Goal: Task Accomplishment & Management: Manage account settings

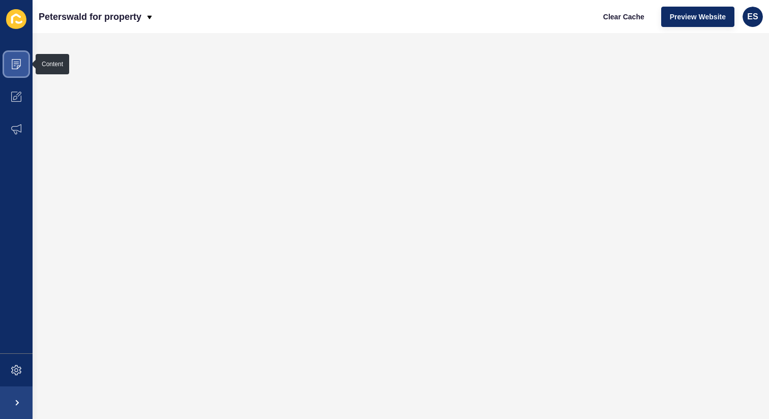
click at [10, 66] on span at bounding box center [16, 64] width 33 height 33
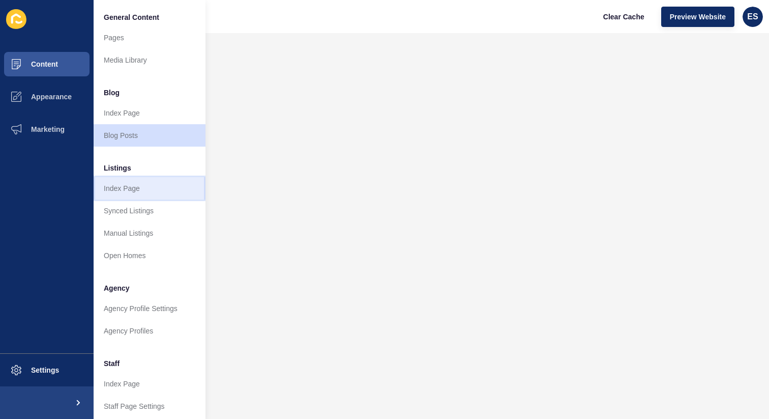
click at [127, 185] on link "Index Page" at bounding box center [150, 188] width 112 height 22
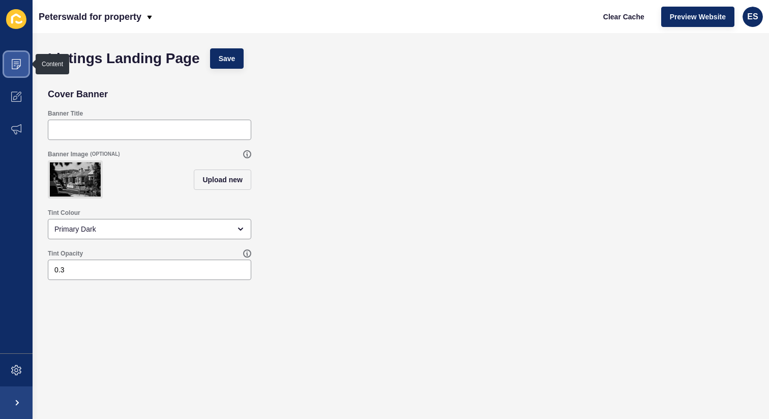
click at [14, 66] on icon at bounding box center [16, 64] width 10 height 10
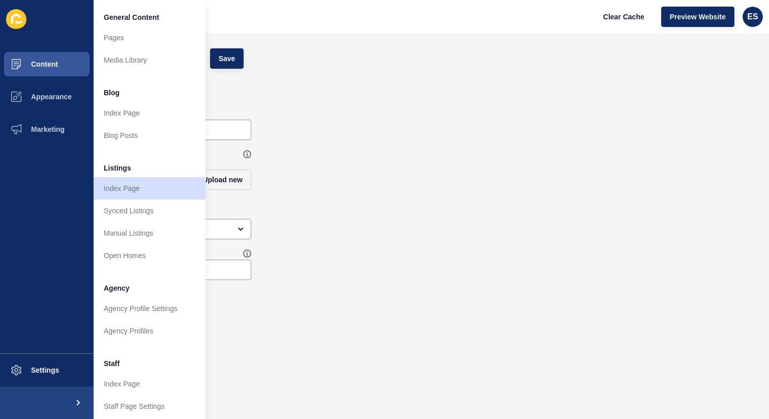
click at [117, 169] on span "Listings" at bounding box center [117, 168] width 27 height 10
click at [128, 41] on link "Pages" at bounding box center [150, 37] width 112 height 22
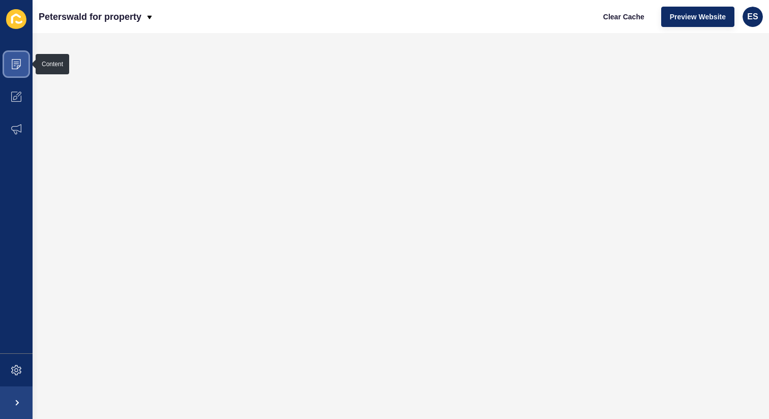
click at [14, 66] on icon at bounding box center [16, 64] width 10 height 10
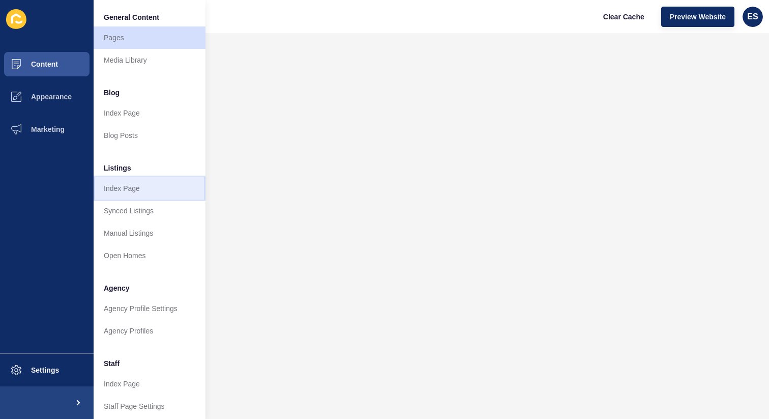
click at [131, 186] on link "Index Page" at bounding box center [150, 188] width 112 height 22
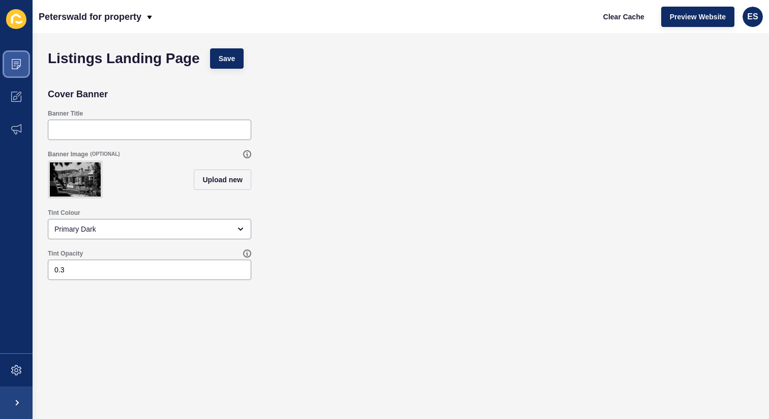
click at [13, 56] on span at bounding box center [16, 64] width 33 height 33
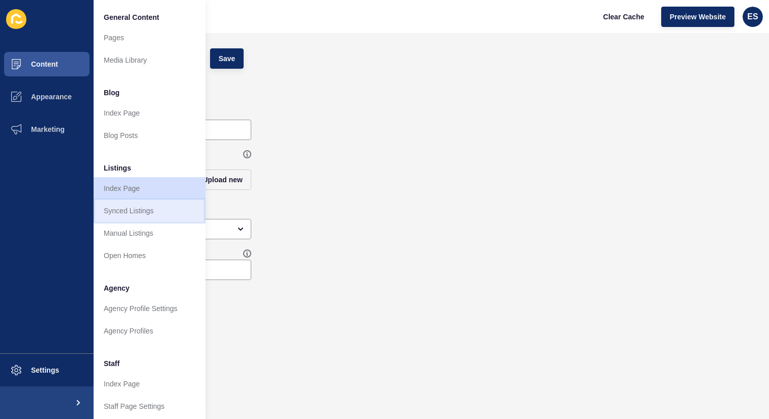
click at [120, 208] on link "Synced Listings" at bounding box center [150, 210] width 112 height 22
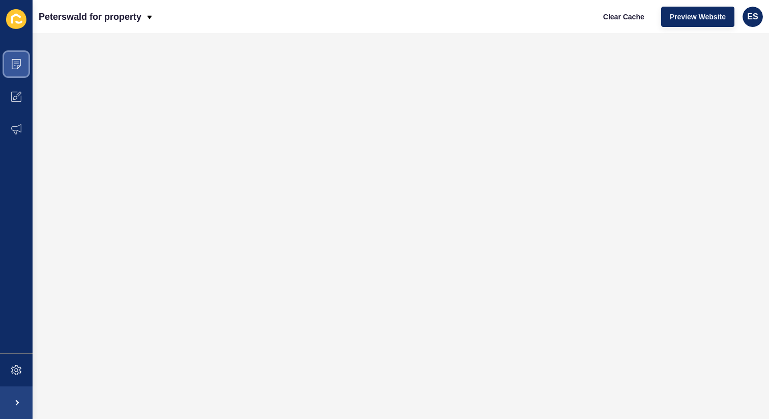
click at [22, 60] on span at bounding box center [16, 64] width 33 height 33
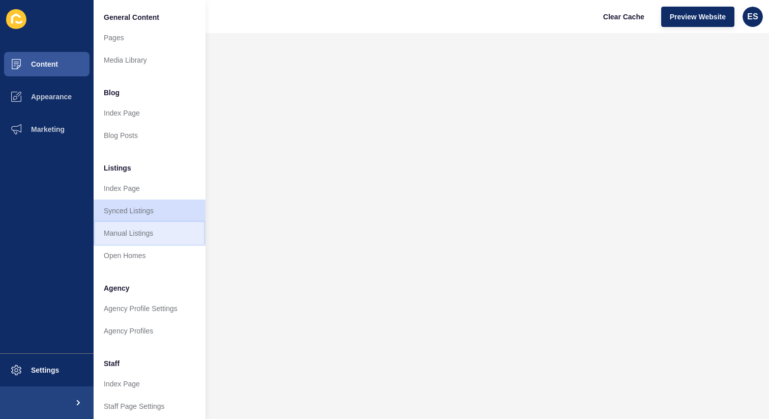
click at [146, 233] on link "Manual Listings" at bounding box center [150, 233] width 112 height 22
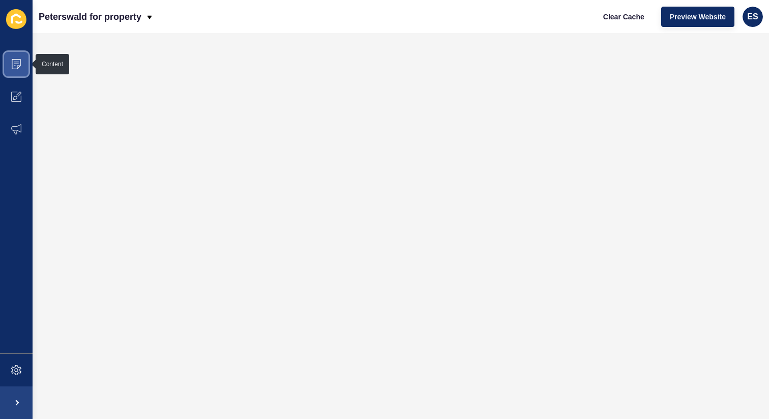
click at [12, 71] on span at bounding box center [16, 64] width 33 height 33
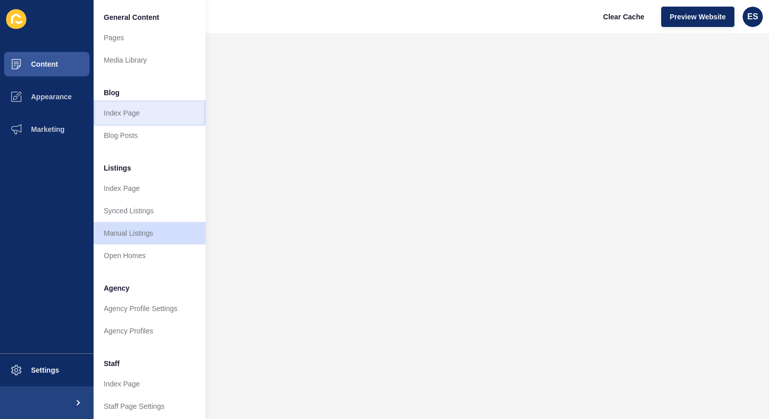
click at [126, 122] on link "Index Page" at bounding box center [150, 113] width 112 height 22
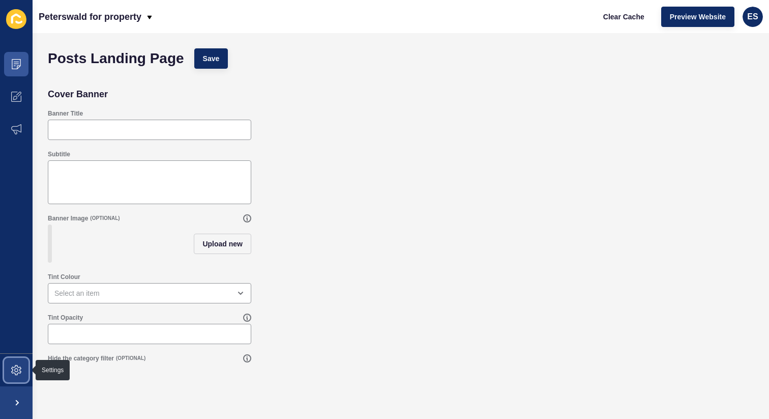
click at [14, 365] on icon at bounding box center [16, 370] width 10 height 10
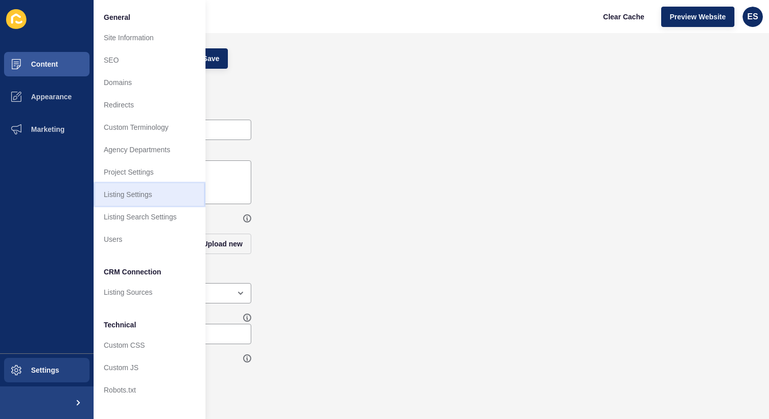
click at [119, 200] on link "Listing Settings" at bounding box center [150, 194] width 112 height 22
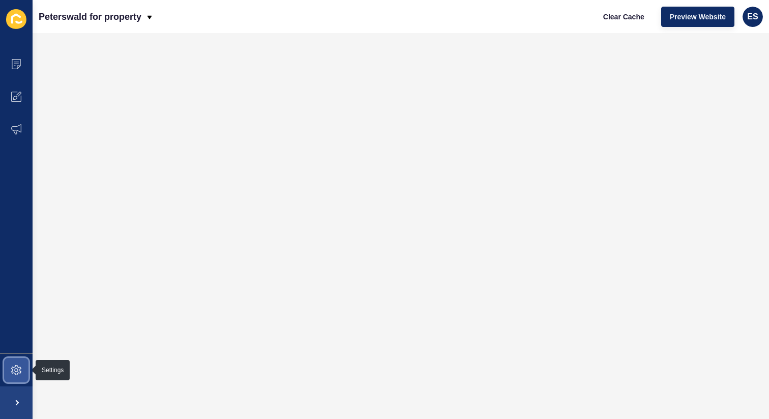
click at [11, 372] on icon at bounding box center [16, 370] width 10 height 10
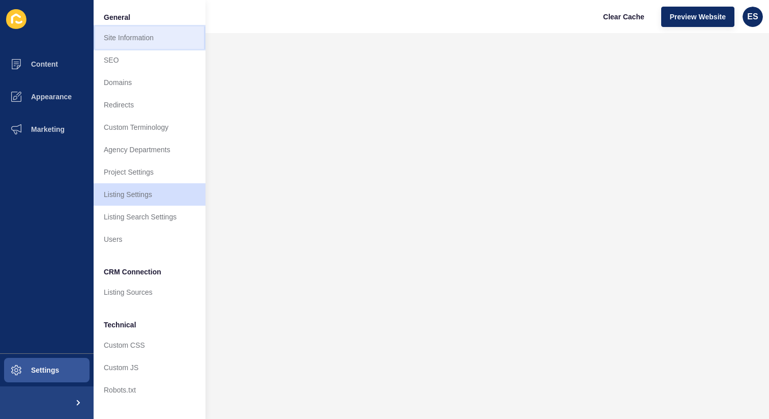
click at [144, 41] on link "Site Information" at bounding box center [150, 37] width 112 height 22
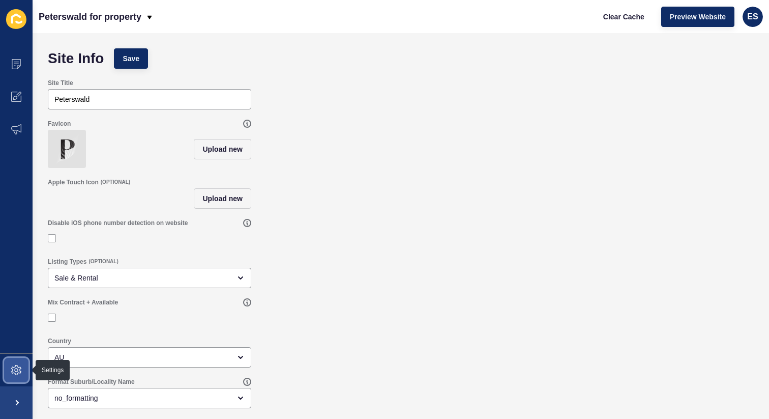
click at [18, 368] on icon at bounding box center [16, 370] width 10 height 10
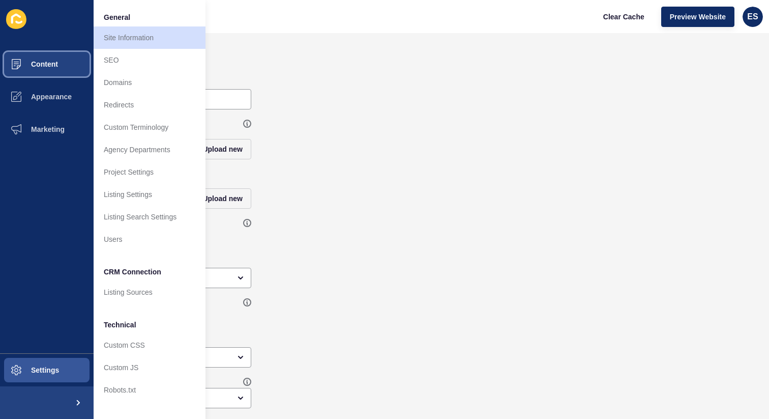
click at [17, 57] on span at bounding box center [16, 64] width 33 height 33
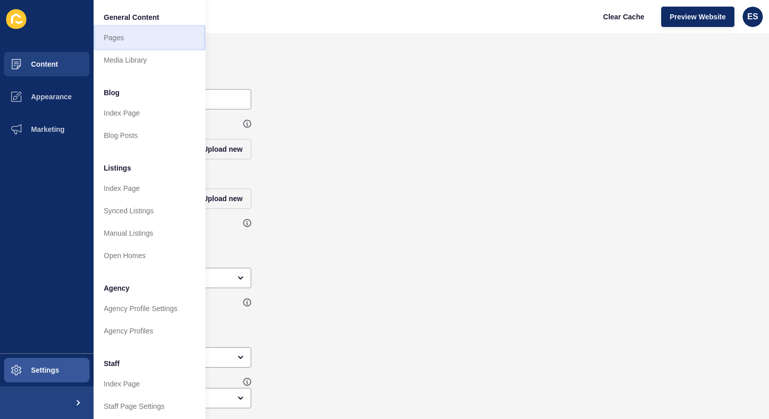
click at [109, 33] on link "Pages" at bounding box center [150, 37] width 112 height 22
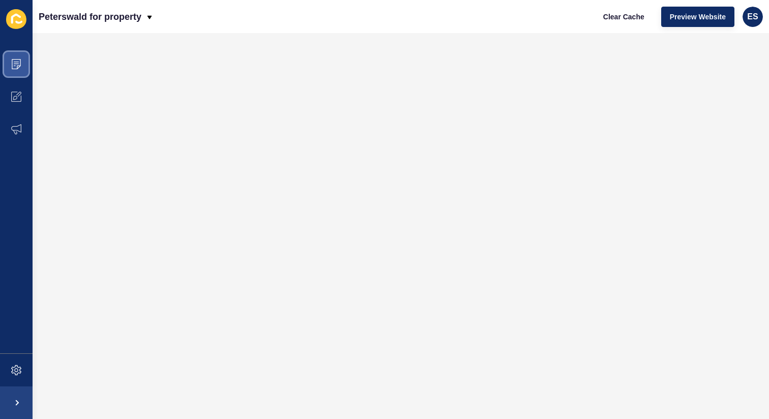
click at [20, 65] on icon at bounding box center [16, 64] width 9 height 10
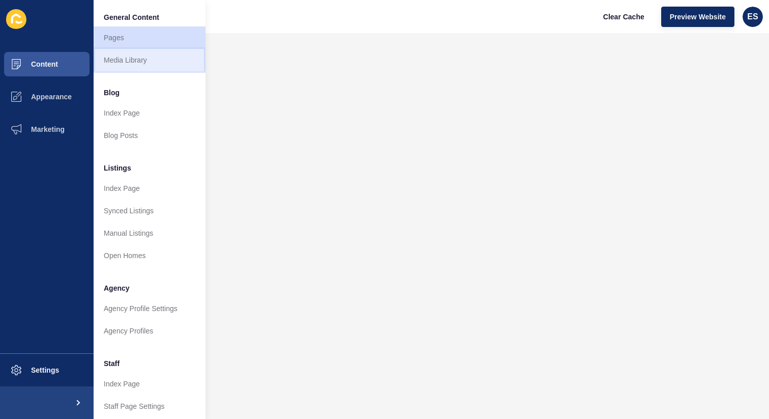
click at [130, 64] on link "Media Library" at bounding box center [150, 60] width 112 height 22
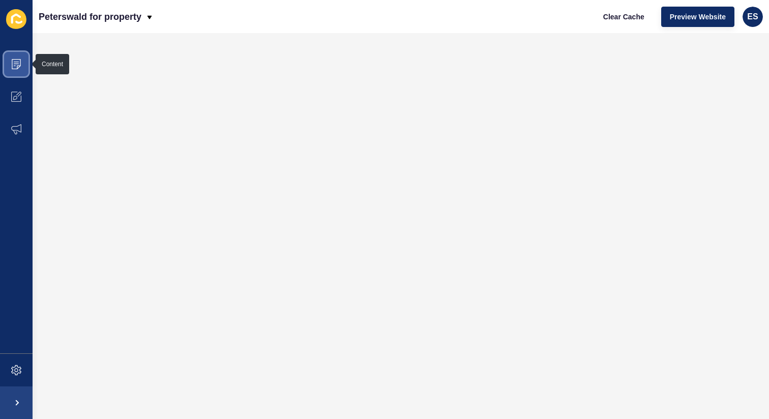
click at [12, 60] on icon at bounding box center [16, 64] width 10 height 10
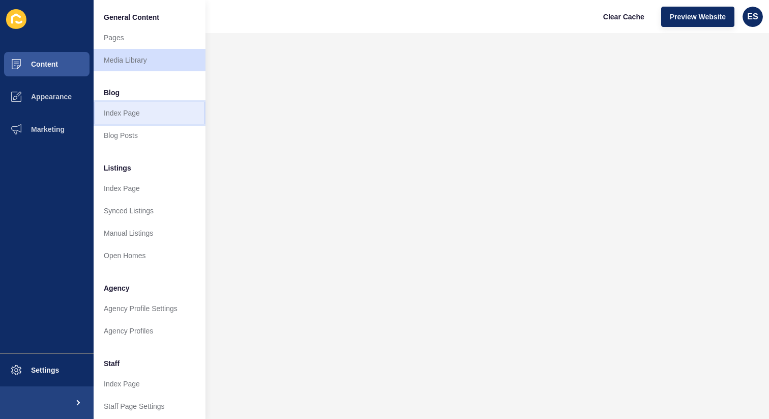
click at [117, 106] on link "Index Page" at bounding box center [150, 113] width 112 height 22
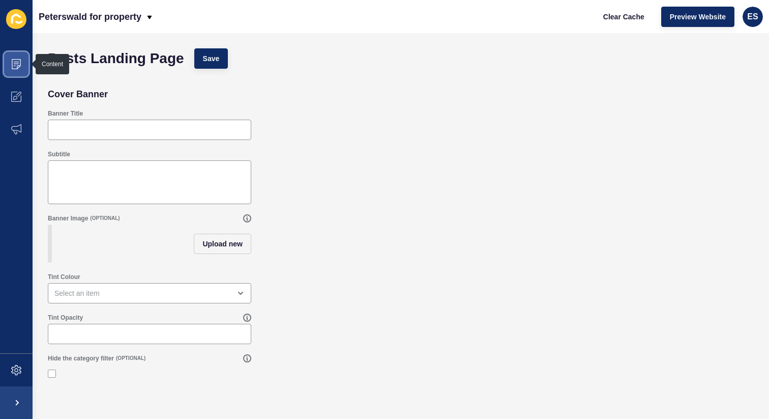
click at [19, 60] on icon at bounding box center [16, 64] width 9 height 10
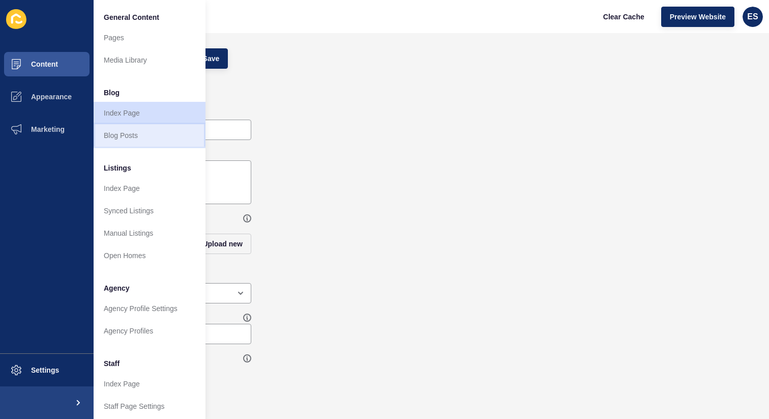
click at [107, 130] on link "Blog Posts" at bounding box center [150, 135] width 112 height 22
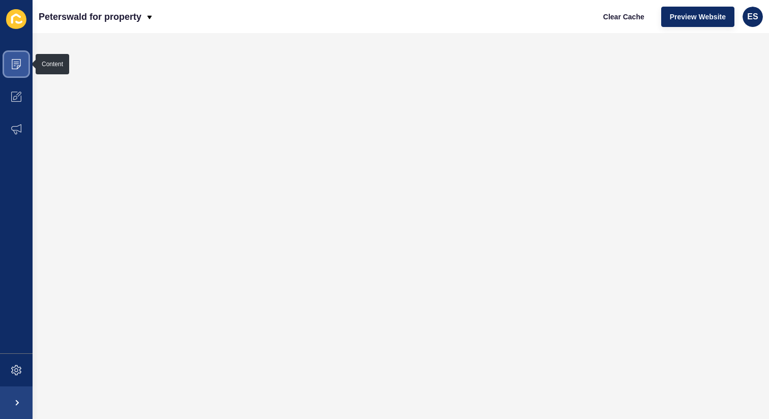
click at [13, 62] on icon at bounding box center [16, 64] width 10 height 10
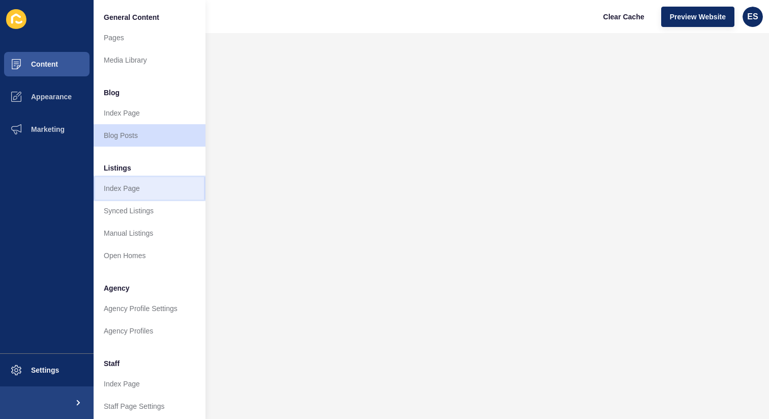
click at [134, 185] on link "Index Page" at bounding box center [150, 188] width 112 height 22
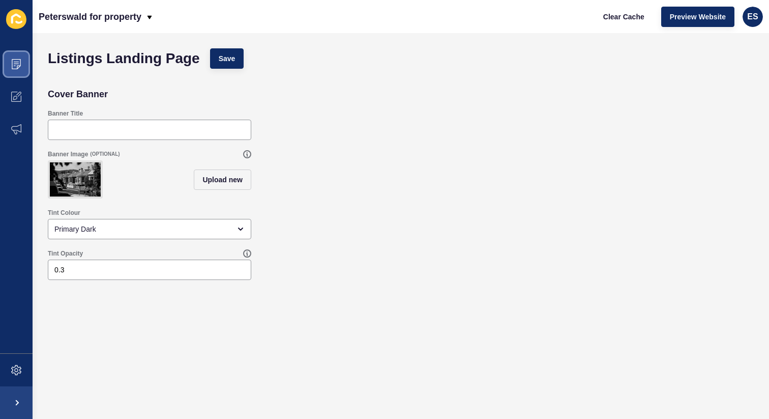
click at [11, 60] on span at bounding box center [16, 64] width 33 height 33
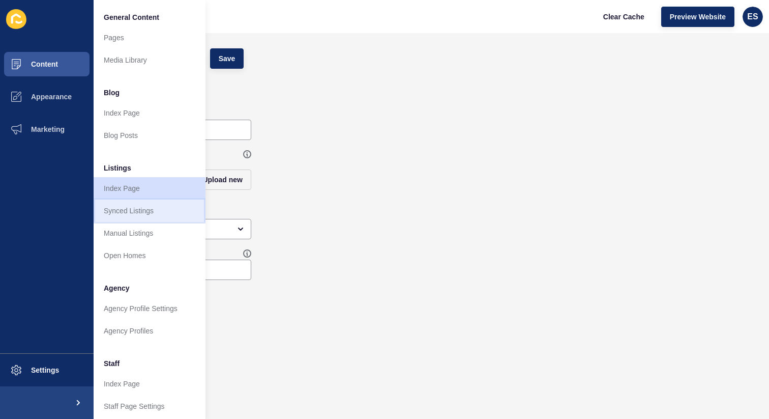
click at [133, 209] on link "Synced Listings" at bounding box center [150, 210] width 112 height 22
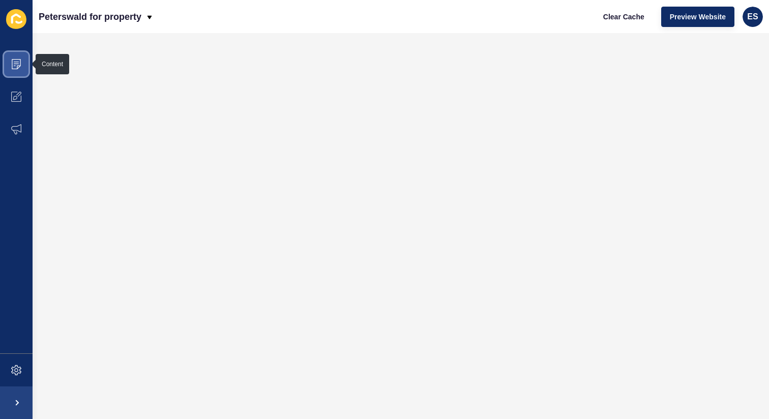
click at [15, 72] on span at bounding box center [16, 64] width 33 height 33
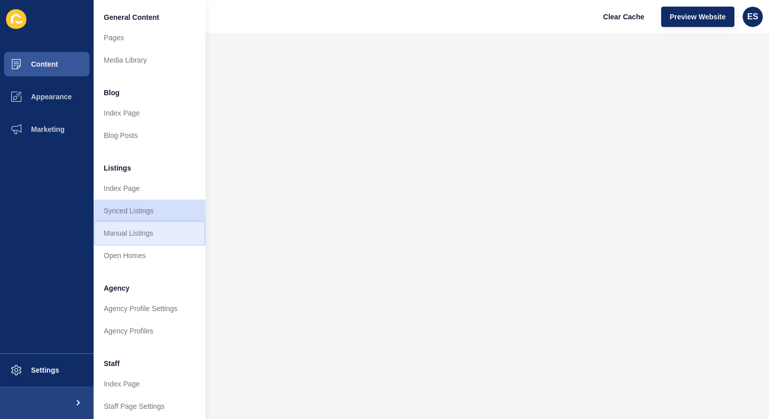
click at [146, 230] on link "Manual Listings" at bounding box center [150, 233] width 112 height 22
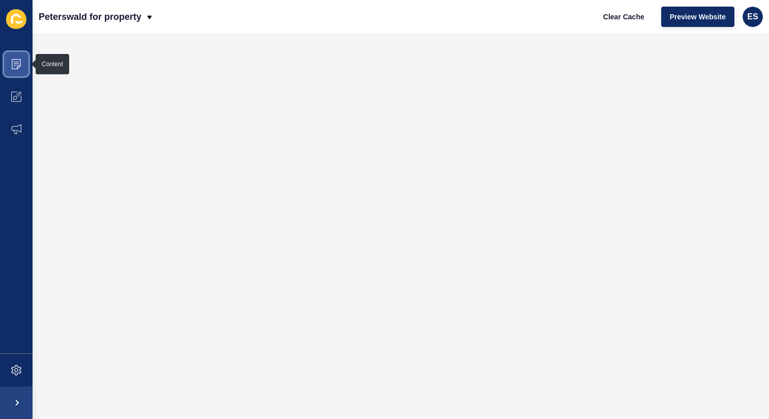
click at [12, 73] on span at bounding box center [16, 64] width 33 height 33
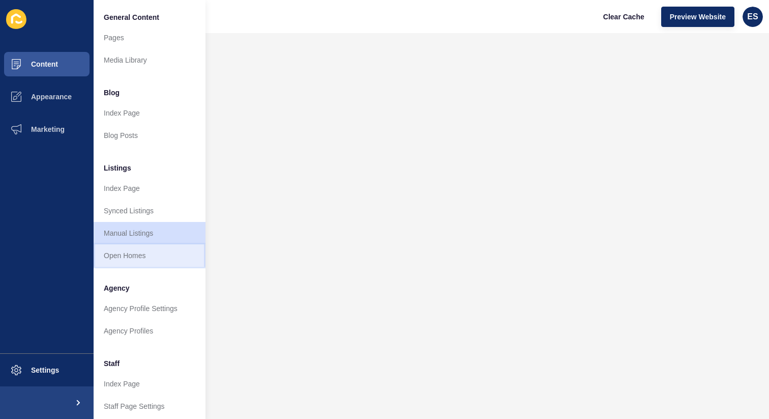
click at [117, 253] on link "Open Homes" at bounding box center [150, 255] width 112 height 22
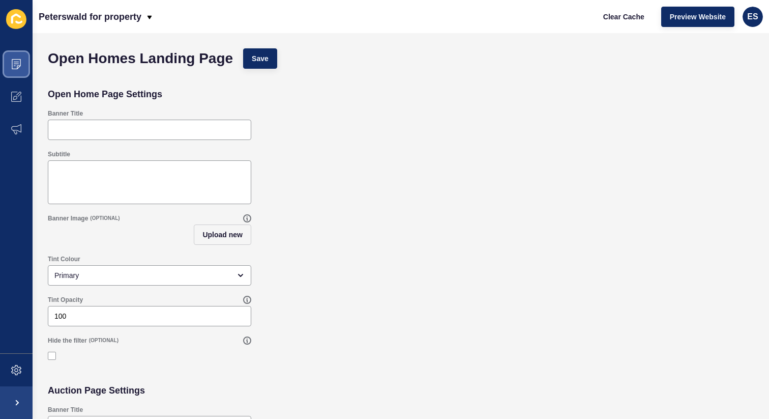
click at [7, 63] on span at bounding box center [16, 64] width 33 height 33
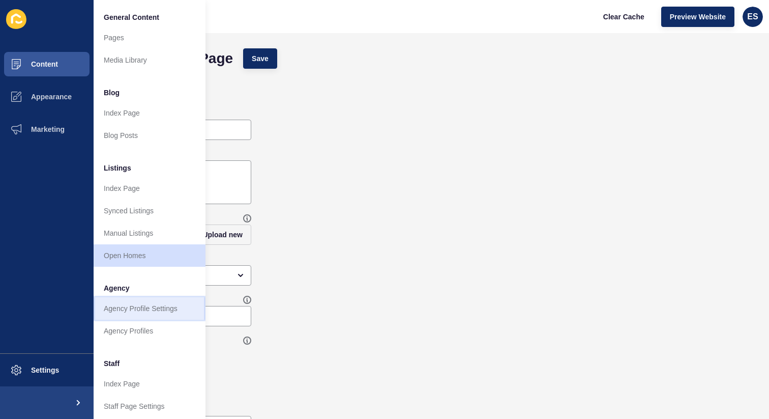
click at [144, 308] on link "Agency Profile Settings" at bounding box center [150, 308] width 112 height 22
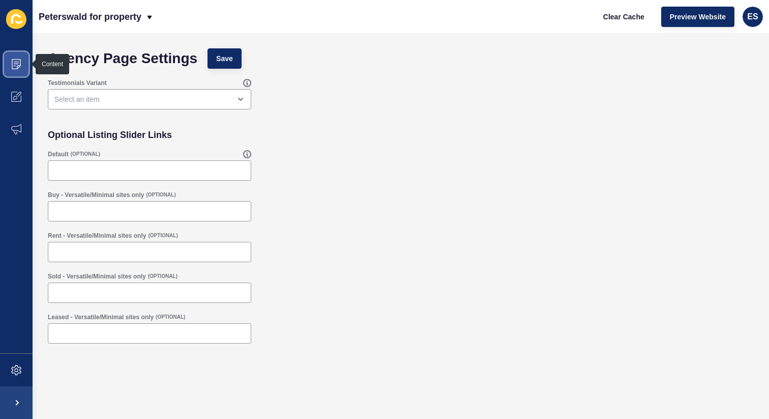
click at [10, 63] on span at bounding box center [16, 64] width 33 height 33
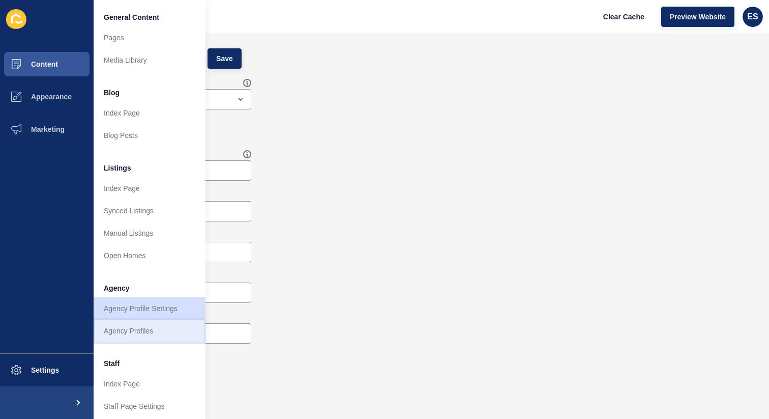
click at [151, 325] on link "Agency Profiles" at bounding box center [150, 331] width 112 height 22
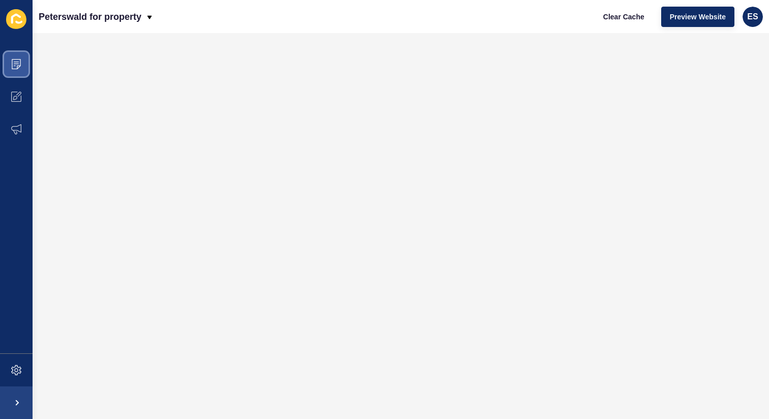
click at [16, 67] on icon at bounding box center [16, 64] width 10 height 10
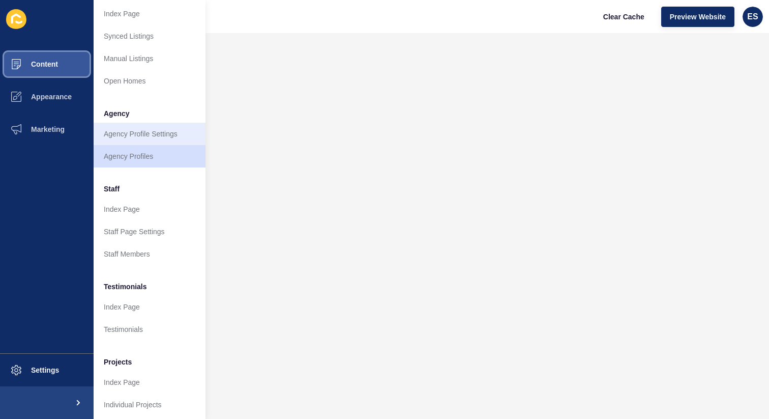
scroll to position [178, 0]
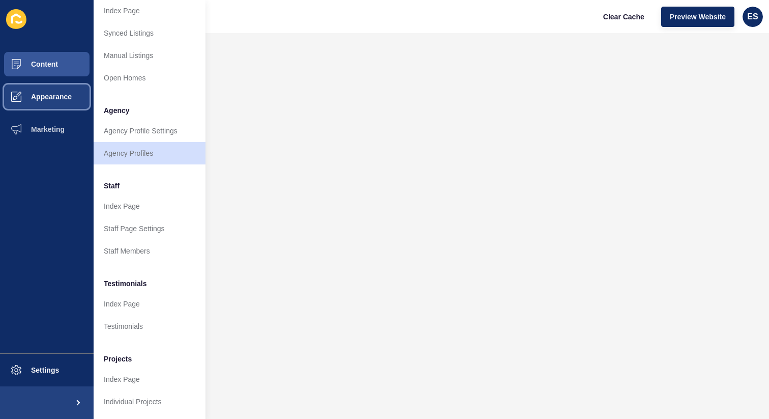
click at [56, 100] on span "Appearance" at bounding box center [34, 97] width 73 height 8
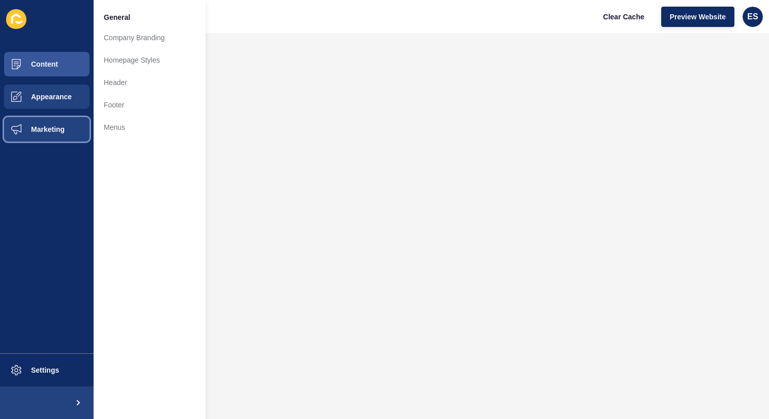
click at [52, 126] on span "Marketing" at bounding box center [31, 129] width 66 height 8
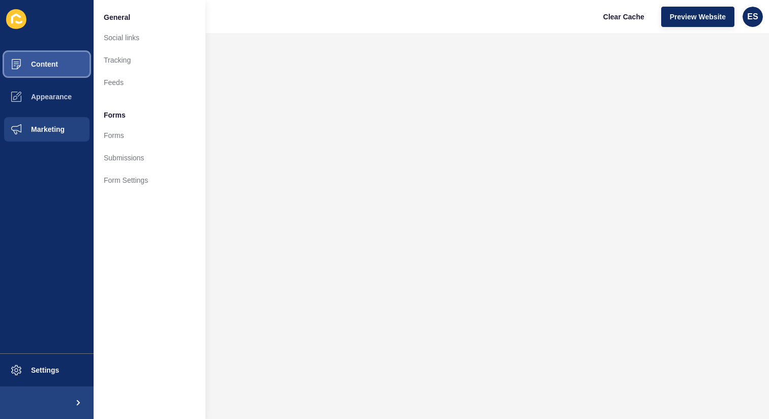
click at [50, 60] on button "Content" at bounding box center [47, 64] width 94 height 33
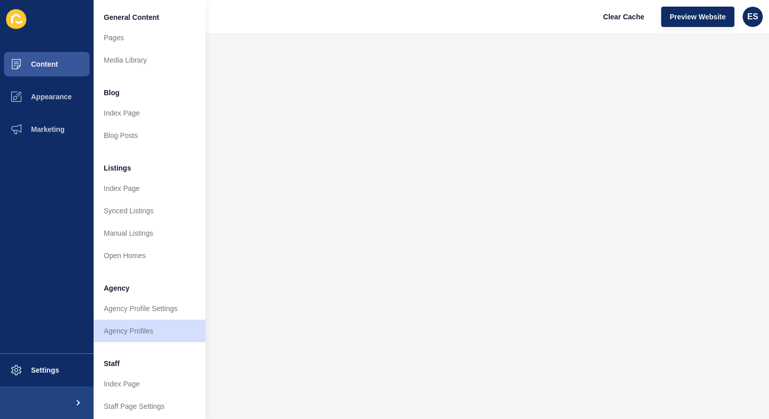
click at [12, 16] on icon at bounding box center [16, 19] width 10 height 10
click at [20, 15] on icon at bounding box center [16, 19] width 20 height 20
click at [78, 403] on span at bounding box center [77, 402] width 33 height 33
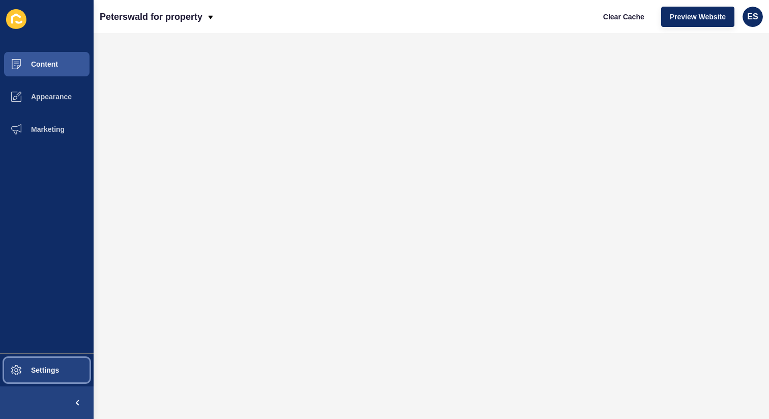
click at [56, 364] on button "Settings" at bounding box center [47, 370] width 94 height 33
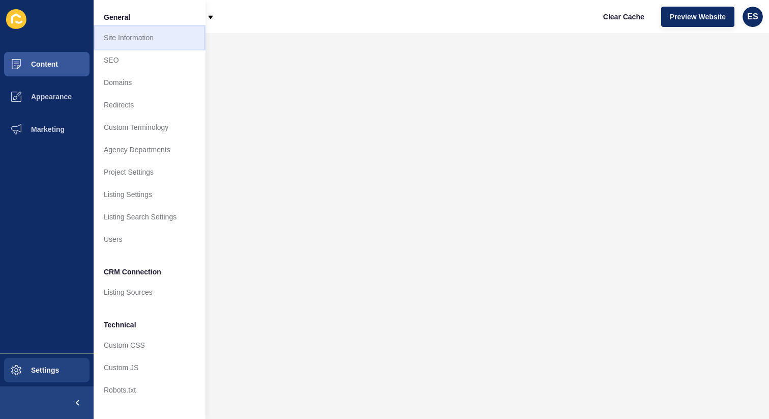
click at [125, 39] on link "Site Information" at bounding box center [150, 37] width 112 height 22
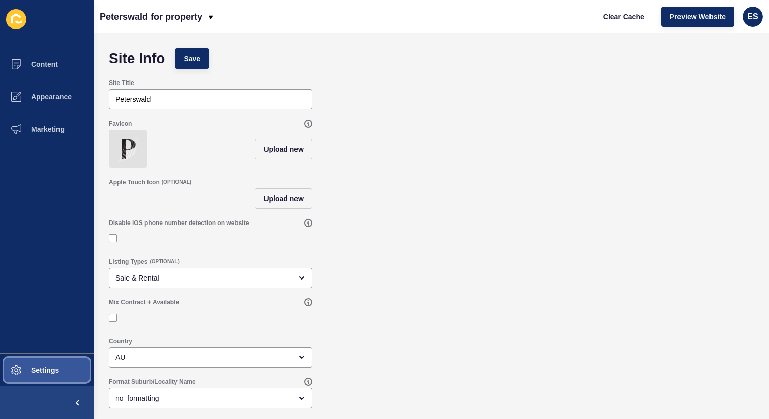
click at [55, 370] on span "Settings" at bounding box center [28, 370] width 61 height 8
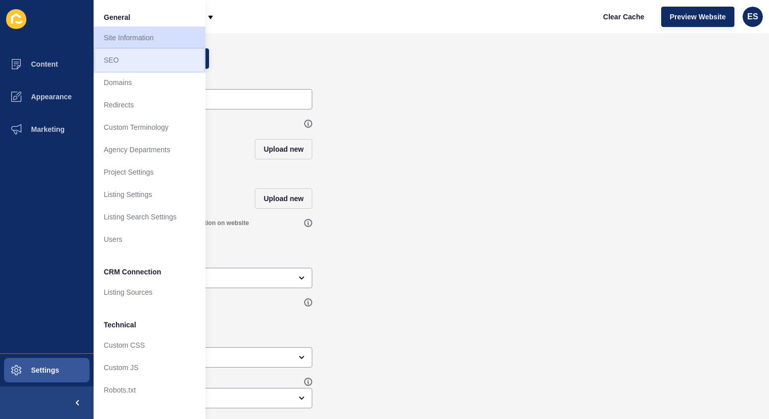
click at [125, 56] on link "SEO" at bounding box center [150, 60] width 112 height 22
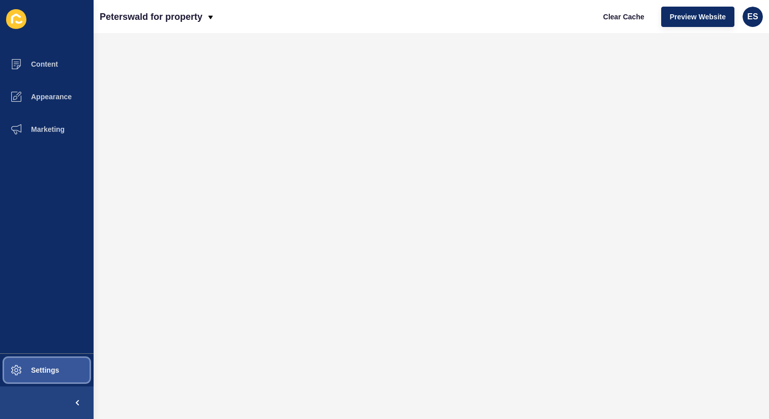
click at [38, 366] on span "Settings" at bounding box center [28, 370] width 61 height 8
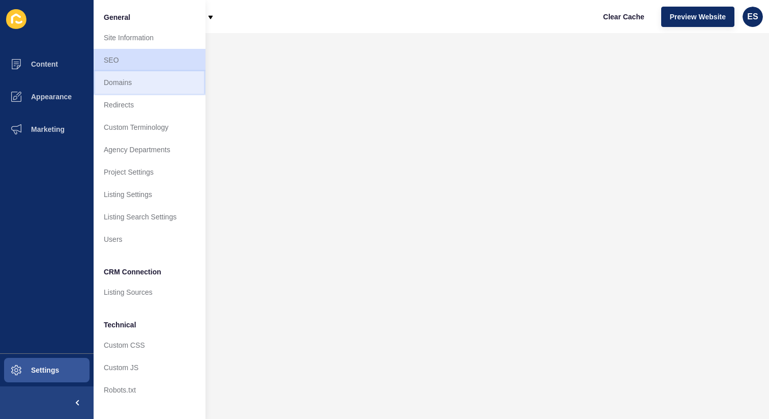
click at [133, 80] on link "Domains" at bounding box center [150, 82] width 112 height 22
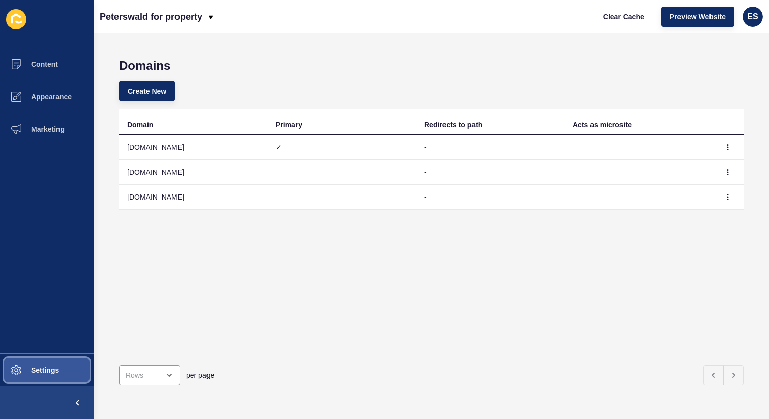
click at [50, 364] on button "Settings" at bounding box center [47, 370] width 94 height 33
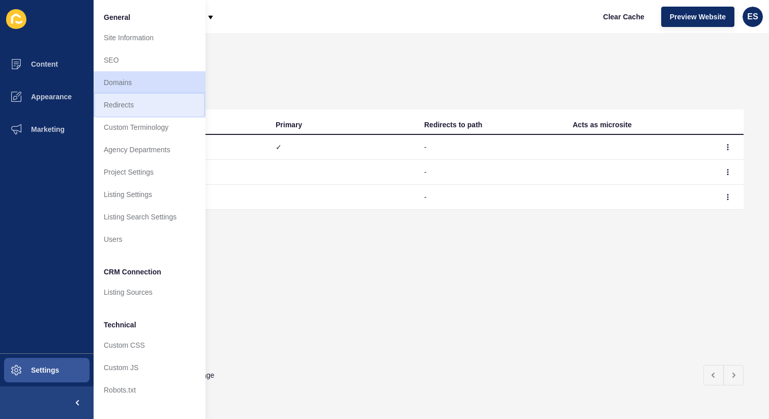
click at [155, 101] on link "Redirects" at bounding box center [150, 105] width 112 height 22
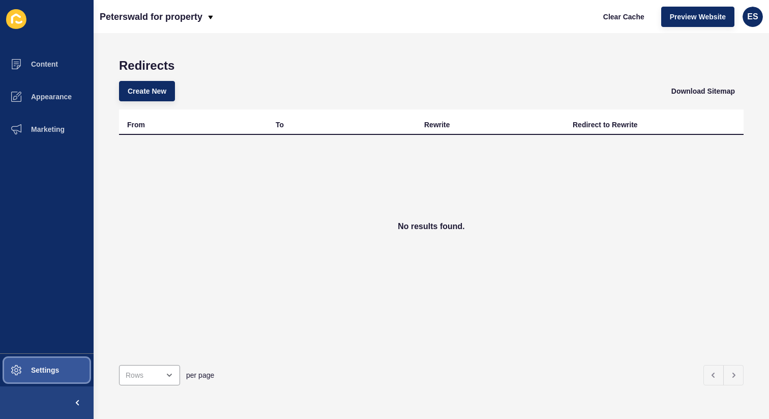
click at [46, 373] on span "Settings" at bounding box center [28, 370] width 61 height 8
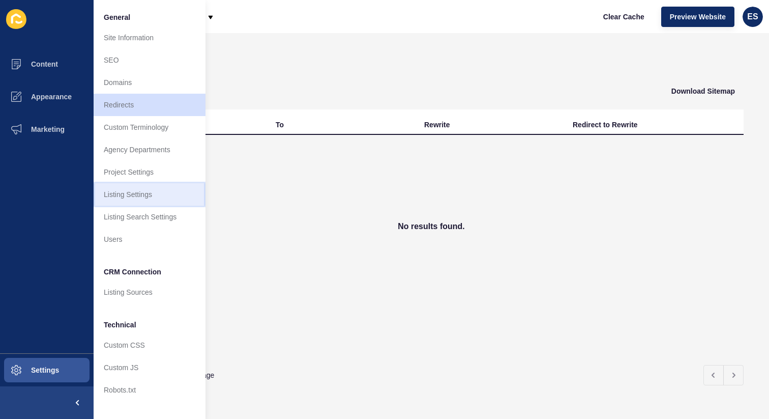
click at [142, 198] on link "Listing Settings" at bounding box center [150, 194] width 112 height 22
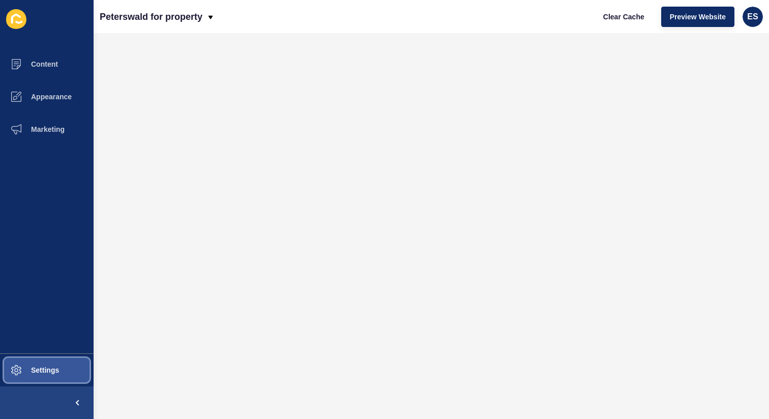
click at [30, 374] on span at bounding box center [16, 370] width 33 height 33
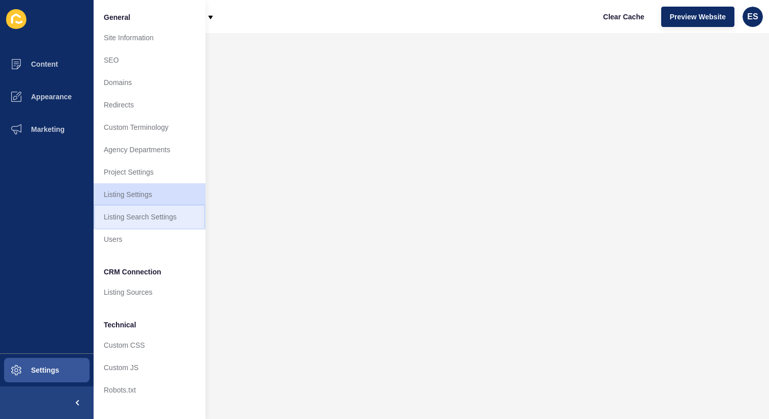
click at [122, 221] on link "Listing Search Settings" at bounding box center [150, 217] width 112 height 22
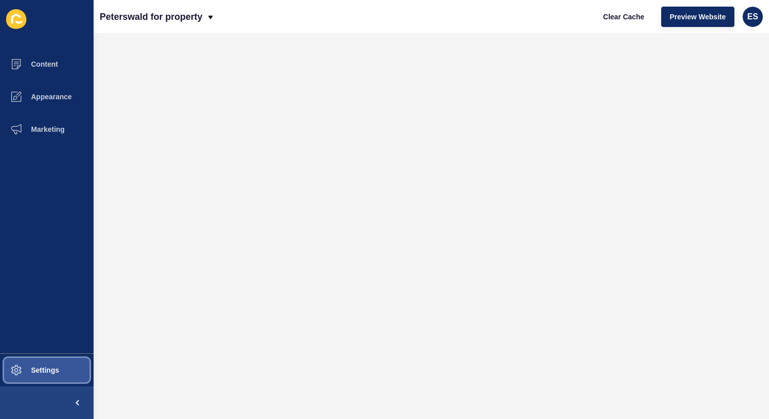
click at [31, 369] on span "Settings" at bounding box center [28, 370] width 61 height 8
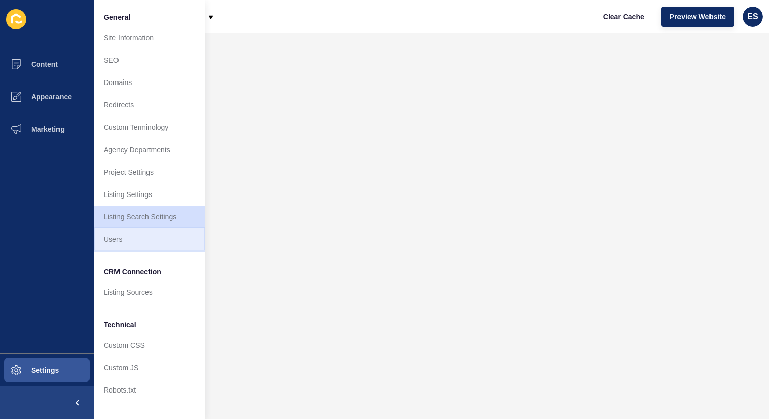
click at [126, 235] on link "Users" at bounding box center [150, 239] width 112 height 22
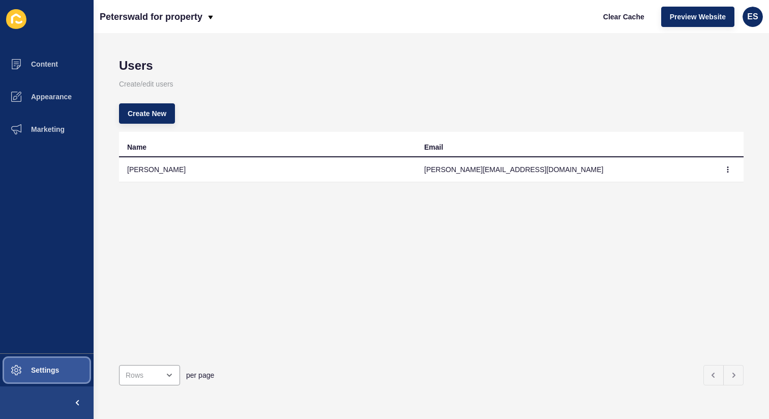
click at [39, 364] on button "Settings" at bounding box center [47, 370] width 94 height 33
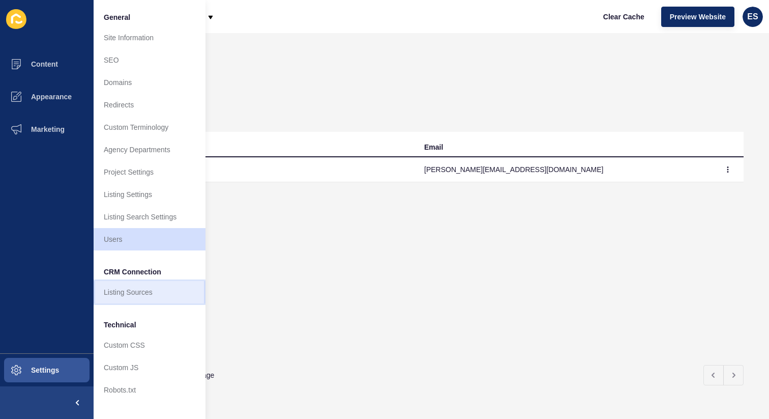
click at [135, 285] on link "Listing Sources" at bounding box center [150, 292] width 112 height 22
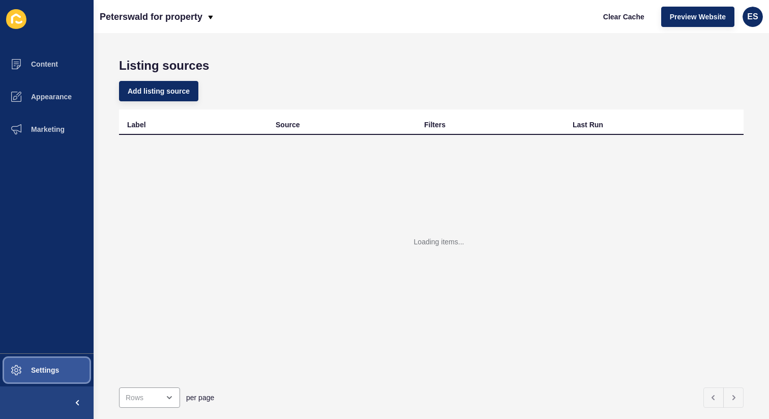
click at [54, 364] on button "Settings" at bounding box center [47, 370] width 94 height 33
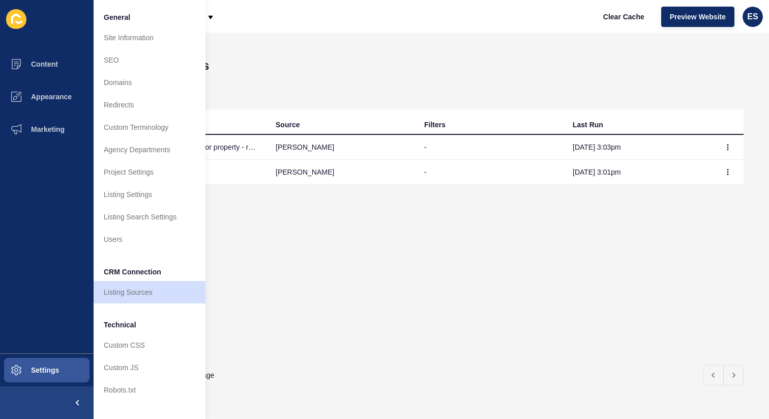
click at [336, 273] on div "Label Source Filters Last Run Peterswald for property - rentals rex - Sep 16, 3…" at bounding box center [431, 232] width 625 height 247
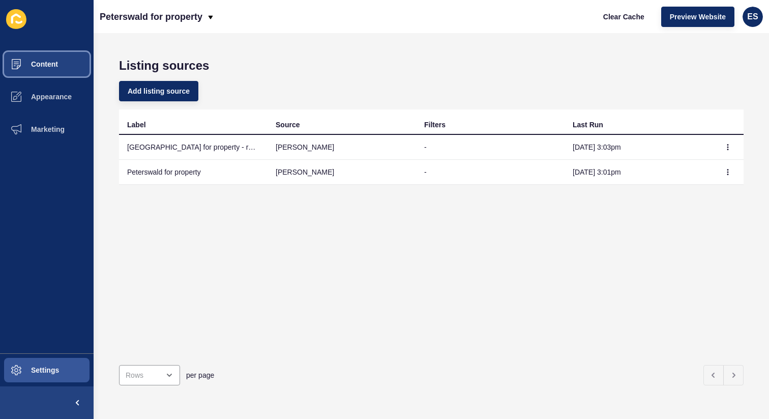
click at [58, 57] on button "Content" at bounding box center [47, 64] width 94 height 33
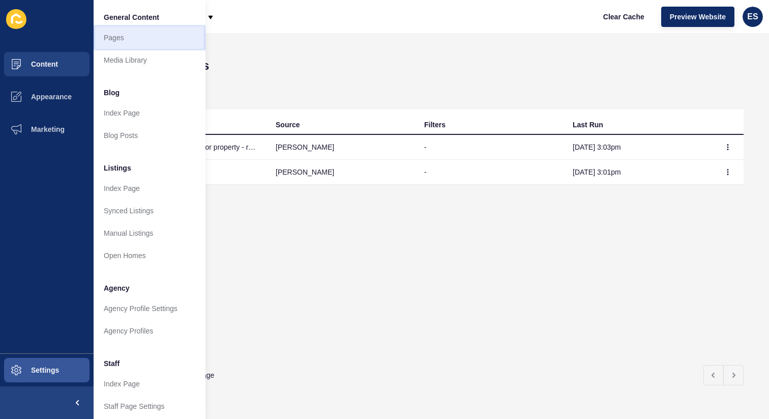
click at [102, 38] on link "Pages" at bounding box center [150, 37] width 112 height 22
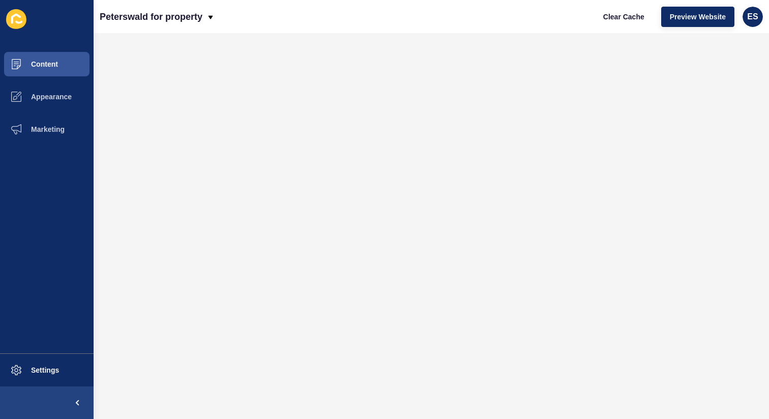
click at [18, 20] on icon at bounding box center [16, 19] width 20 height 20
click at [138, 13] on p "Peterswald for property" at bounding box center [151, 16] width 103 height 25
click at [135, 46] on div "Back to website list" at bounding box center [144, 47] width 73 height 18
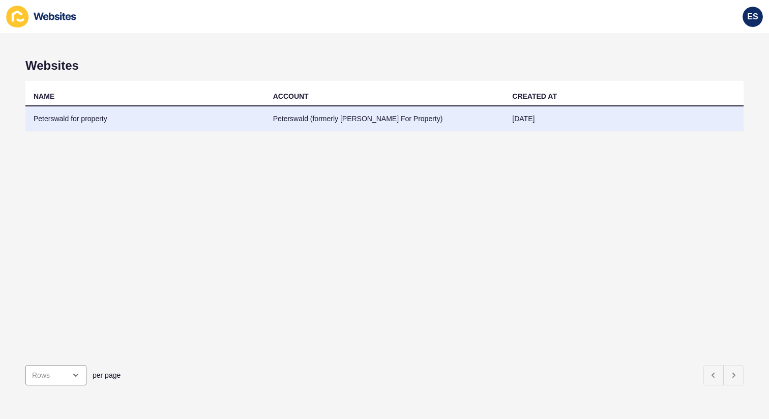
click at [94, 118] on td "Peterswald for property" at bounding box center [145, 118] width 240 height 25
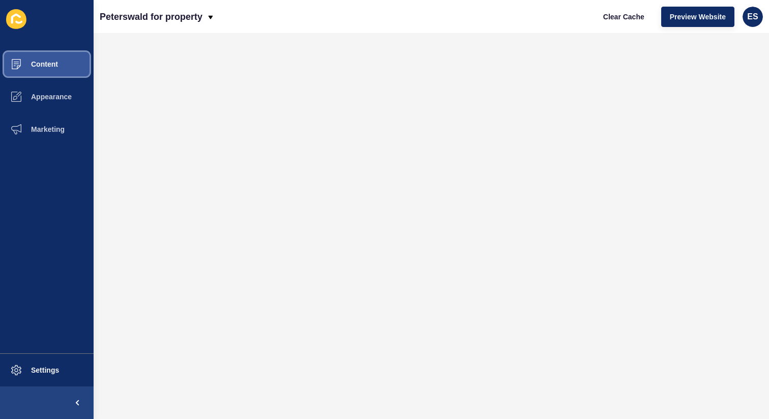
click at [53, 65] on span "Content" at bounding box center [28, 64] width 60 height 8
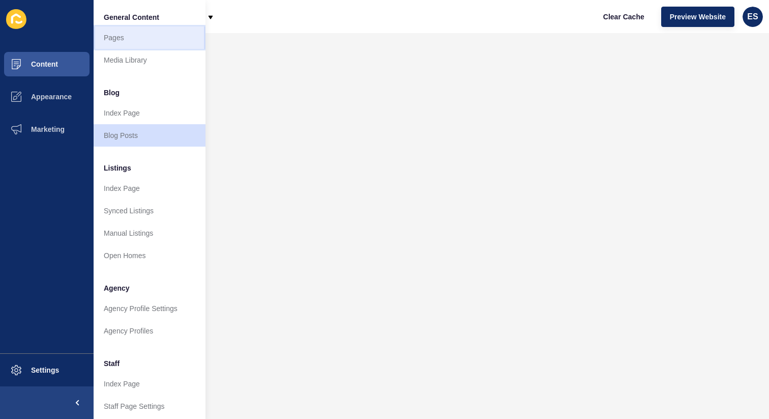
click at [120, 39] on link "Pages" at bounding box center [150, 37] width 112 height 22
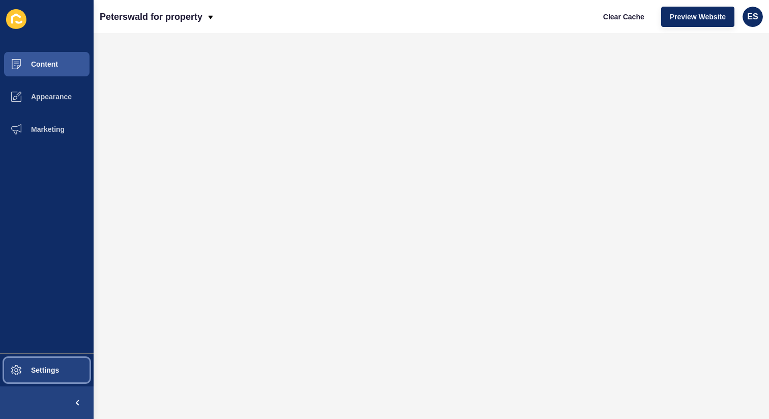
click at [49, 377] on button "Settings" at bounding box center [47, 370] width 94 height 33
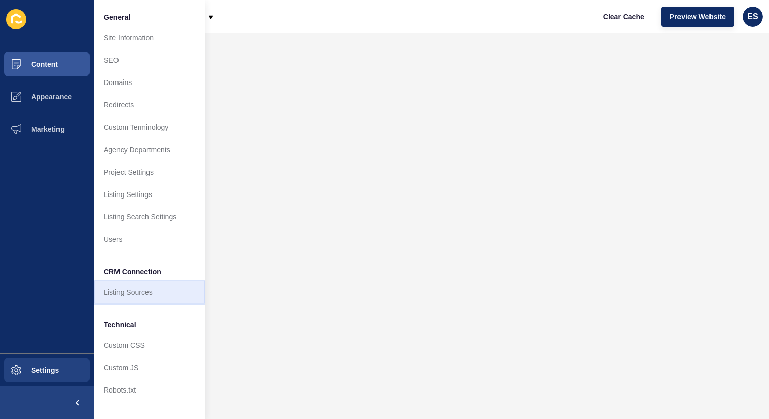
click at [137, 298] on link "Listing Sources" at bounding box center [150, 292] width 112 height 22
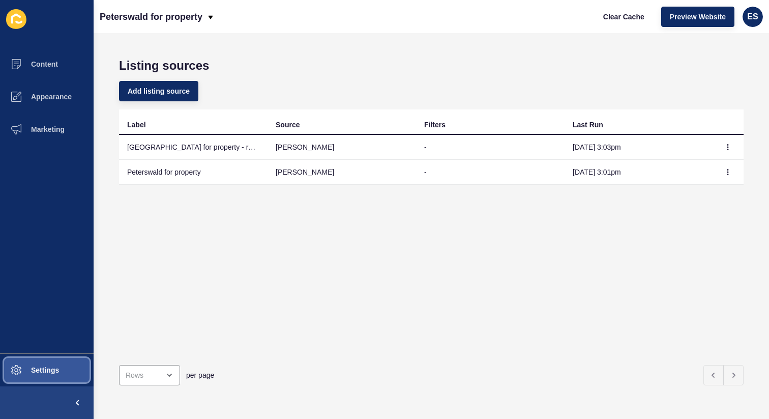
click at [46, 372] on span "Settings" at bounding box center [28, 370] width 61 height 8
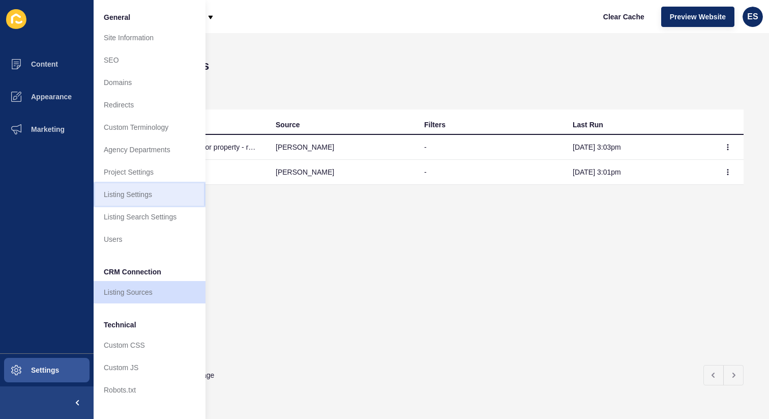
click at [151, 192] on link "Listing Settings" at bounding box center [150, 194] width 112 height 22
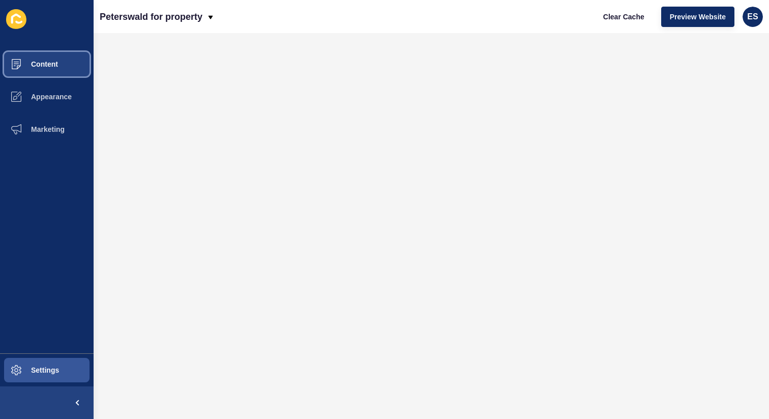
click at [49, 69] on button "Content" at bounding box center [47, 64] width 94 height 33
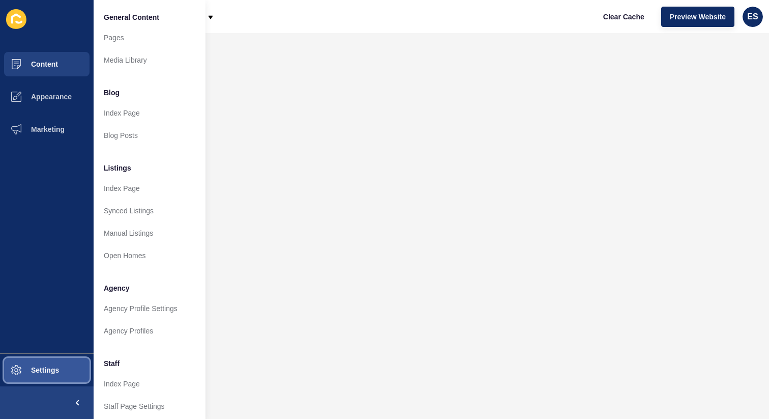
click at [51, 367] on span "Settings" at bounding box center [28, 370] width 61 height 8
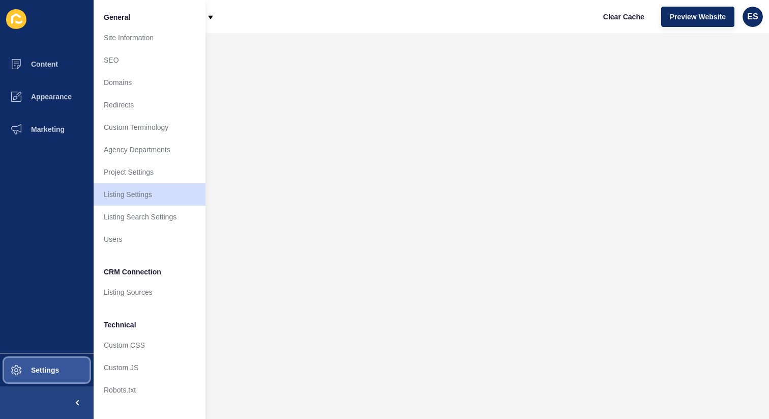
click at [64, 367] on button "Settings" at bounding box center [47, 370] width 94 height 33
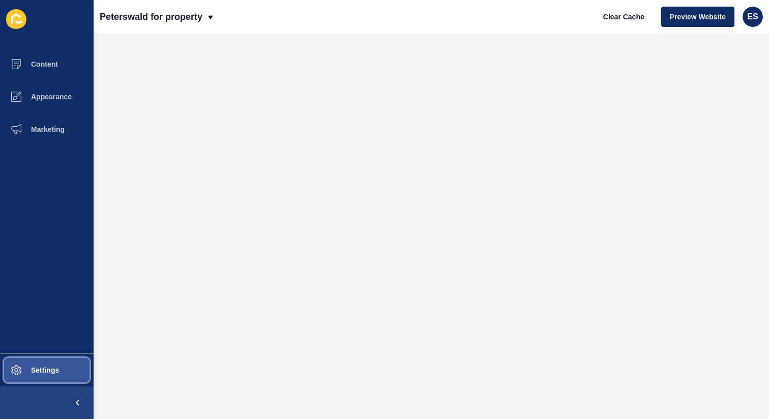
click at [64, 367] on button "Settings" at bounding box center [47, 370] width 94 height 33
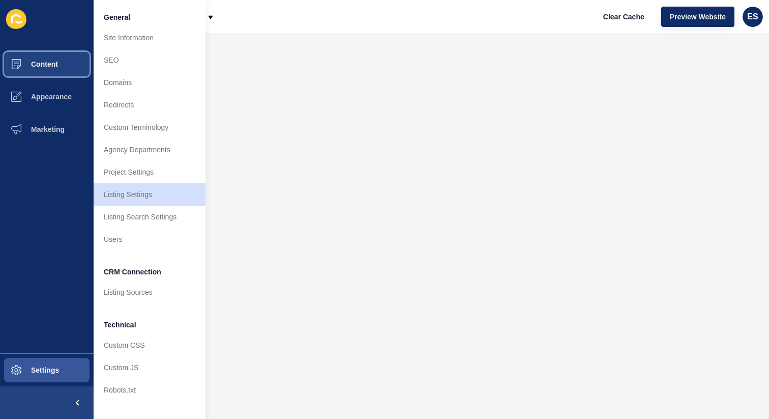
click at [39, 61] on span "Content" at bounding box center [28, 64] width 60 height 8
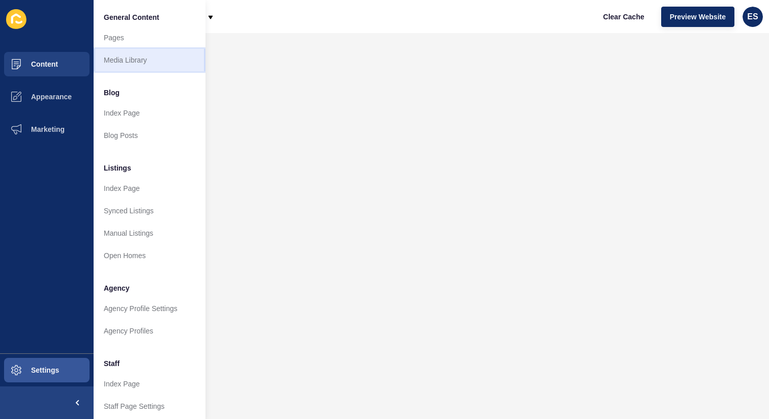
click at [117, 53] on link "Media Library" at bounding box center [150, 60] width 112 height 22
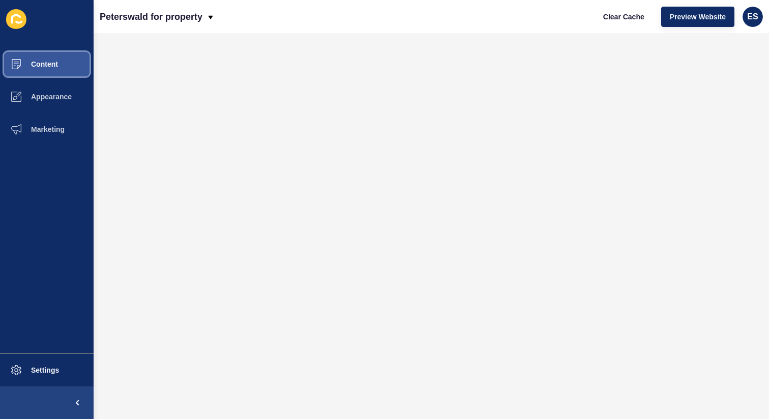
click at [68, 62] on button "Content" at bounding box center [47, 64] width 94 height 33
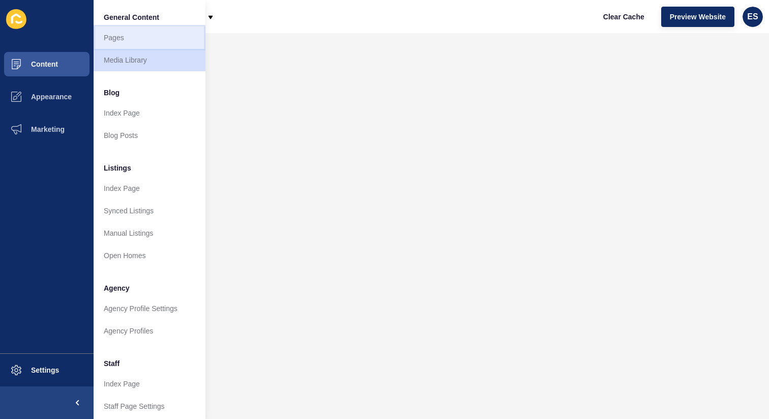
click at [137, 42] on link "Pages" at bounding box center [150, 37] width 112 height 22
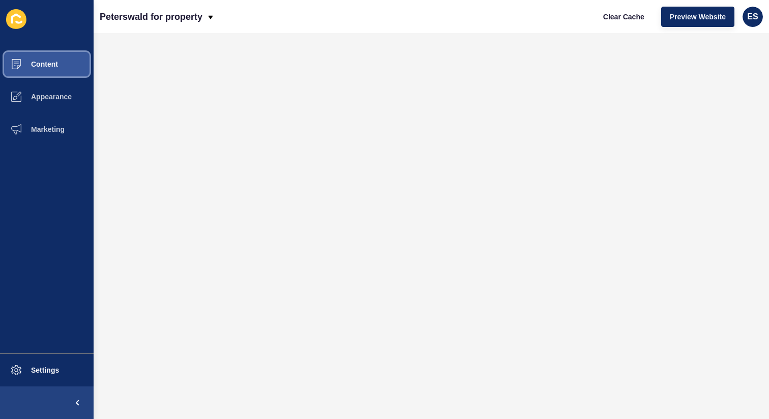
click at [40, 66] on span "Content" at bounding box center [28, 64] width 60 height 8
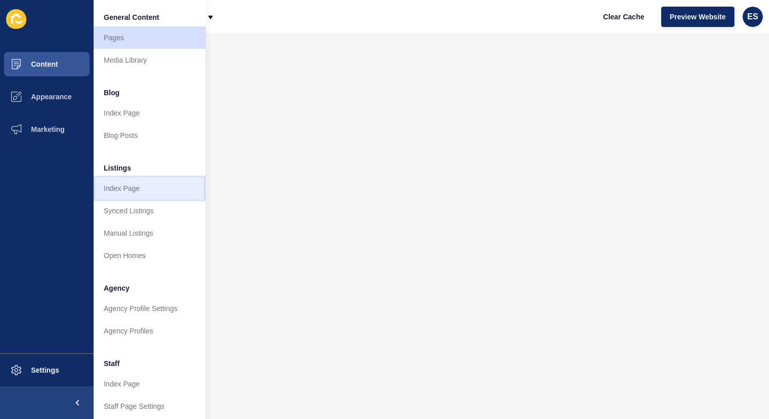
click at [130, 186] on link "Index Page" at bounding box center [150, 188] width 112 height 22
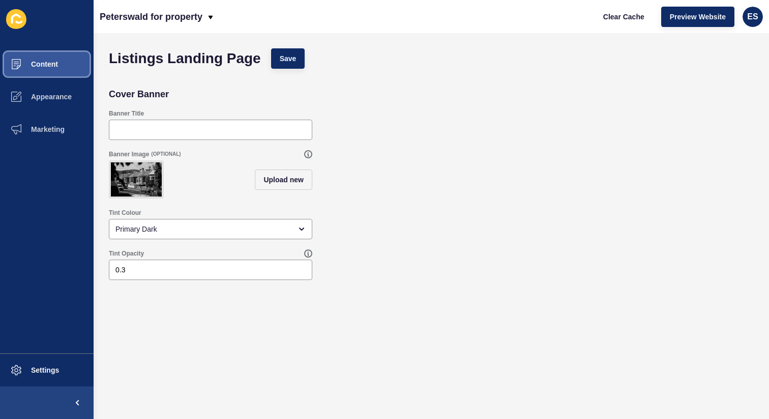
click at [44, 67] on span "Content" at bounding box center [28, 64] width 60 height 8
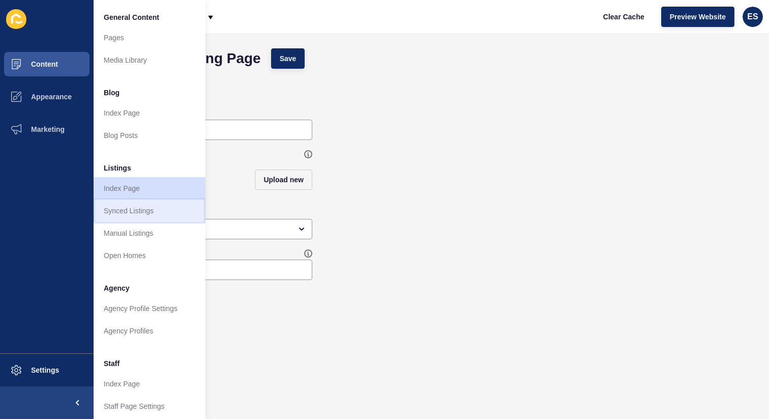
click at [148, 209] on link "Synced Listings" at bounding box center [150, 210] width 112 height 22
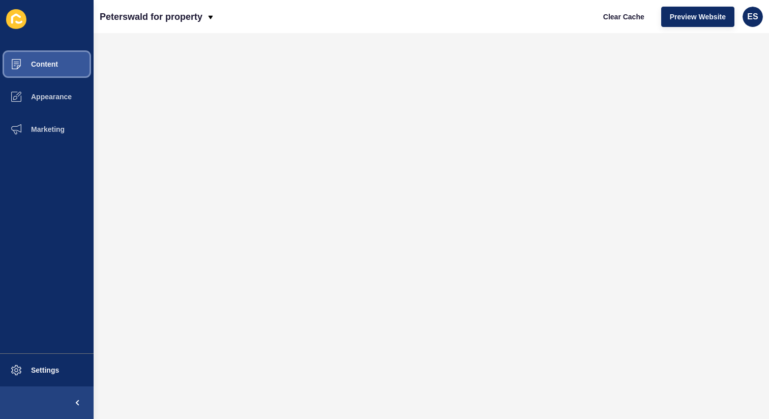
click at [31, 64] on span "Content" at bounding box center [28, 64] width 60 height 8
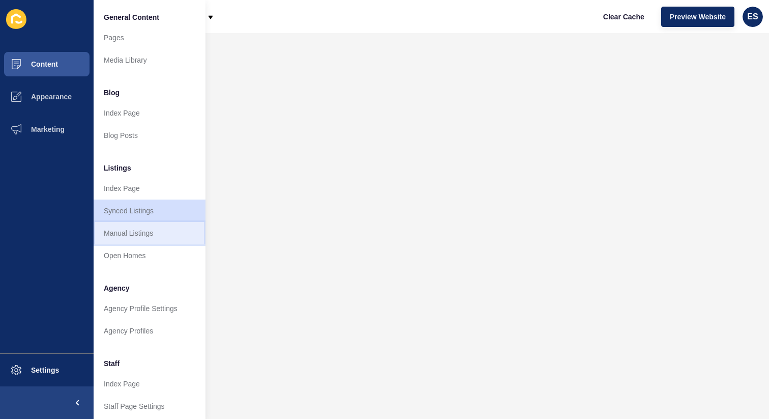
click at [139, 228] on link "Manual Listings" at bounding box center [150, 233] width 112 height 22
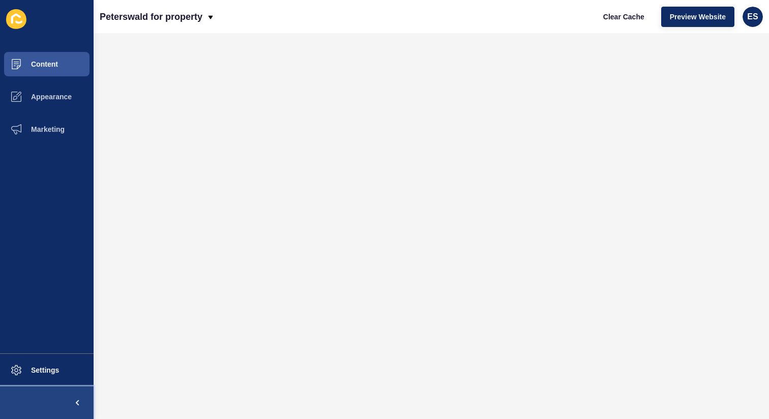
click at [78, 397] on span at bounding box center [77, 402] width 33 height 33
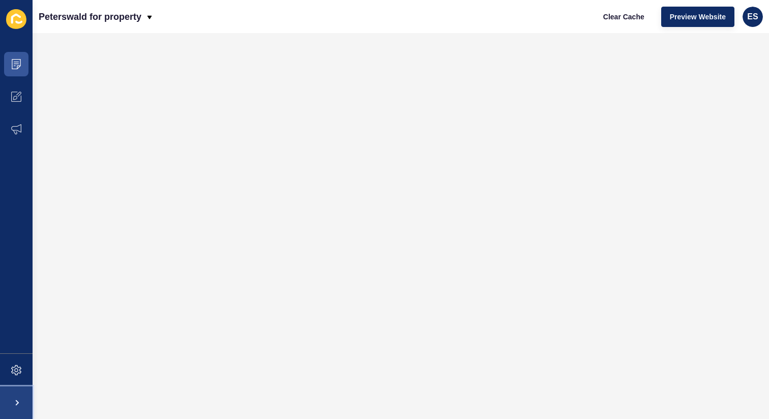
click at [15, 404] on span at bounding box center [16, 402] width 33 height 33
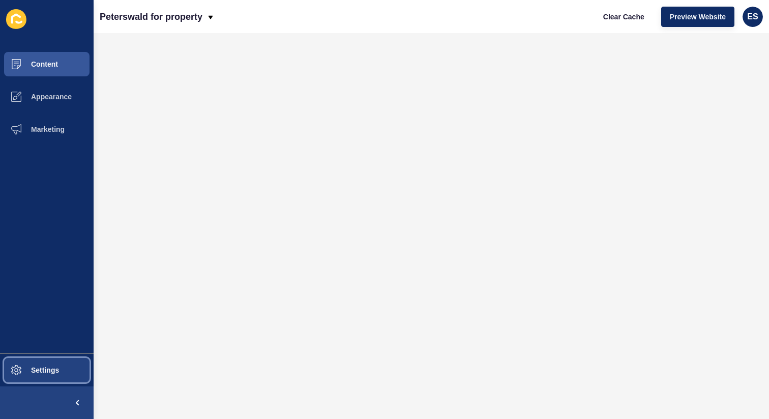
click at [27, 370] on span "Settings" at bounding box center [28, 370] width 61 height 8
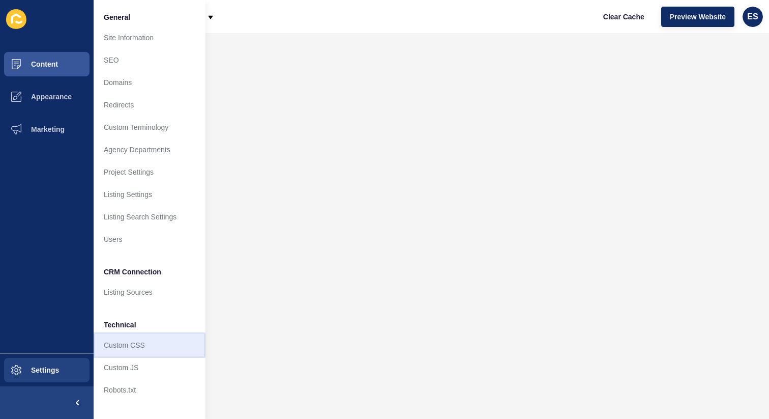
click at [142, 351] on link "Custom CSS" at bounding box center [150, 345] width 112 height 22
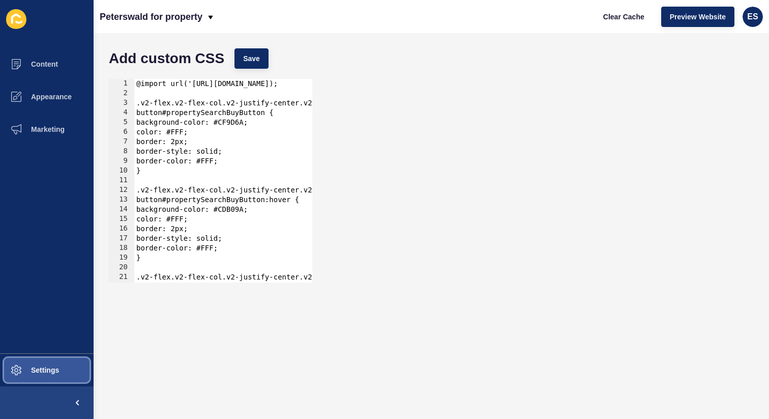
click at [48, 366] on span "Settings" at bounding box center [28, 370] width 61 height 8
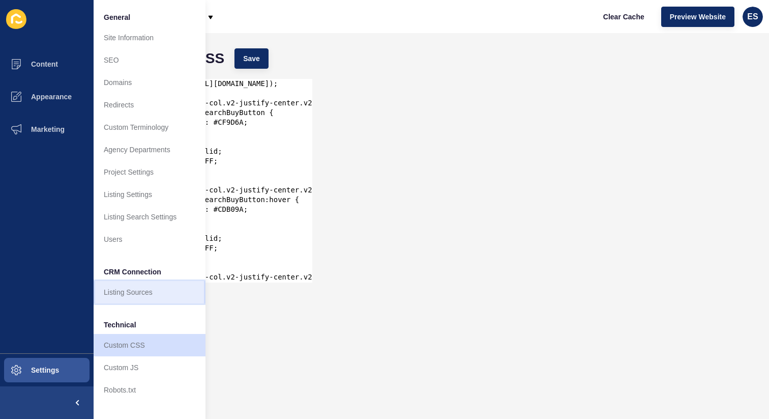
click at [125, 291] on link "Listing Sources" at bounding box center [150, 292] width 112 height 22
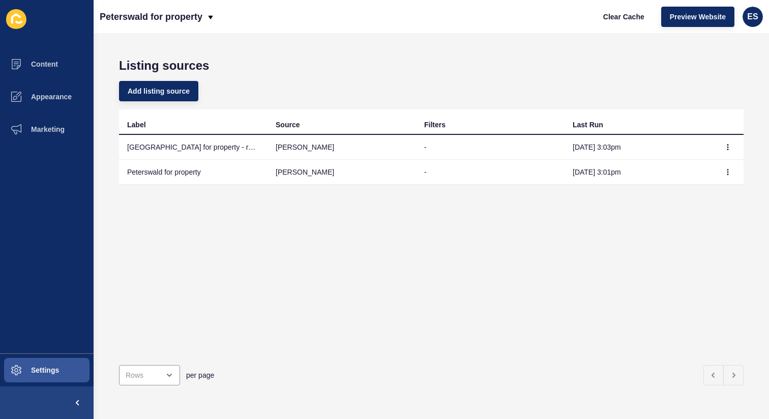
click at [183, 172] on td "Peterswald for property" at bounding box center [193, 172] width 149 height 25
click at [56, 363] on button "Settings" at bounding box center [47, 370] width 94 height 33
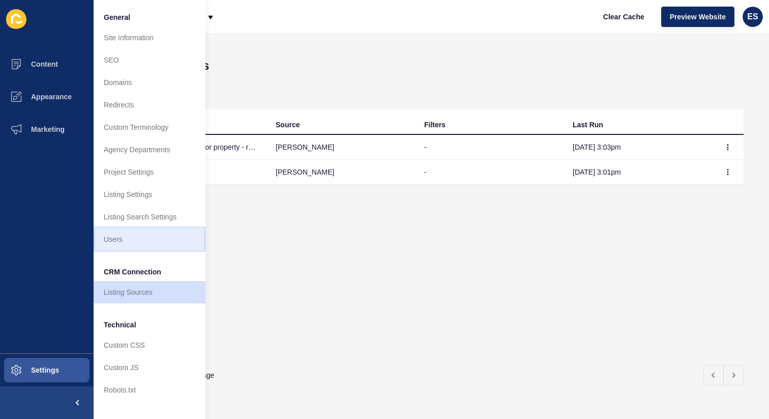
click at [125, 238] on link "Users" at bounding box center [150, 239] width 112 height 22
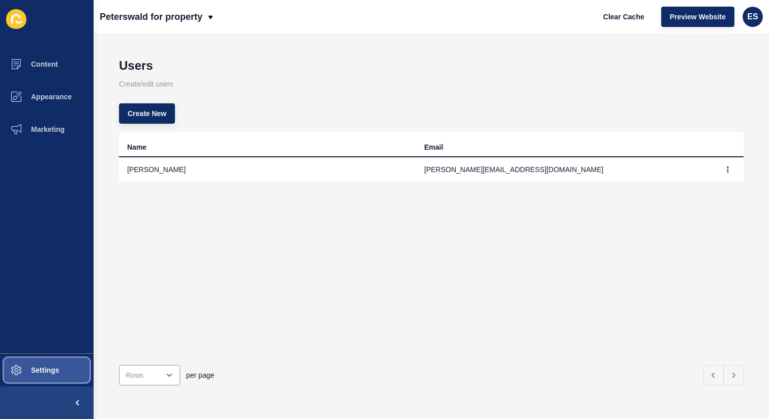
click at [52, 371] on span "Settings" at bounding box center [28, 370] width 61 height 8
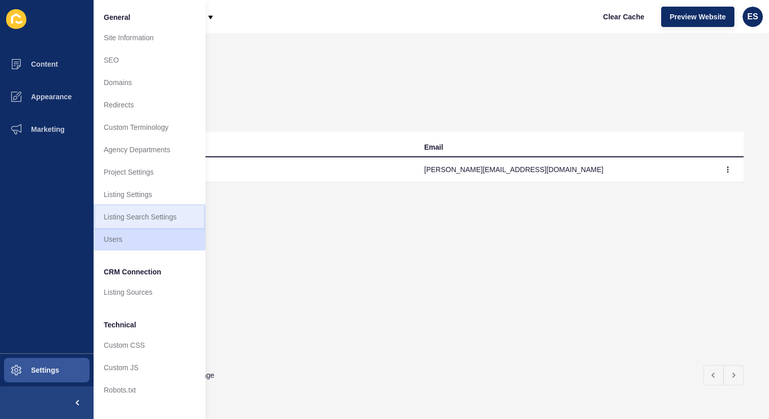
click at [140, 219] on link "Listing Search Settings" at bounding box center [150, 217] width 112 height 22
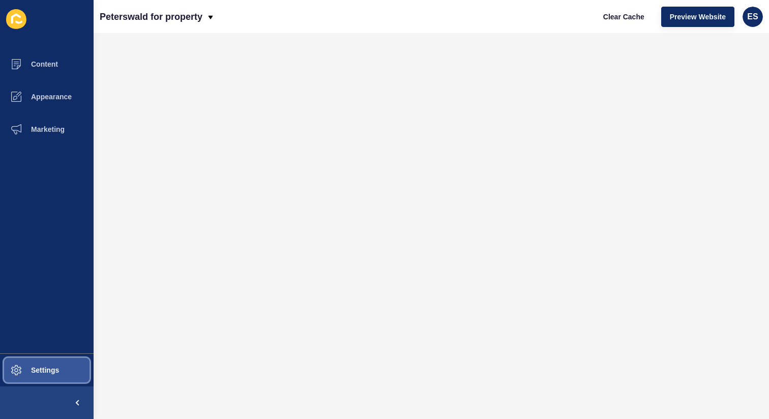
click at [19, 378] on span at bounding box center [16, 370] width 33 height 33
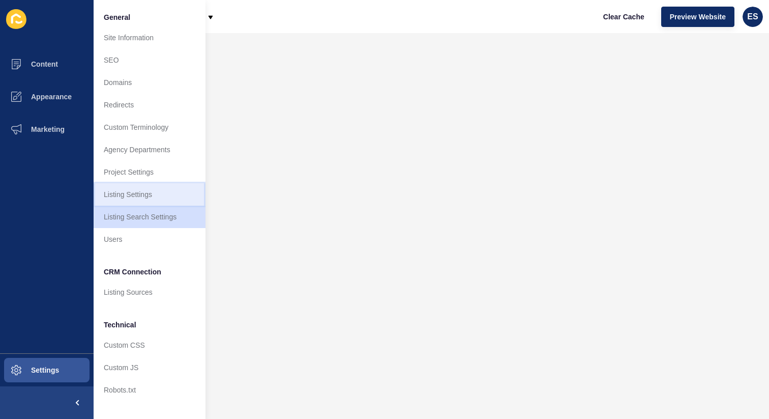
click at [136, 194] on link "Listing Settings" at bounding box center [150, 194] width 112 height 22
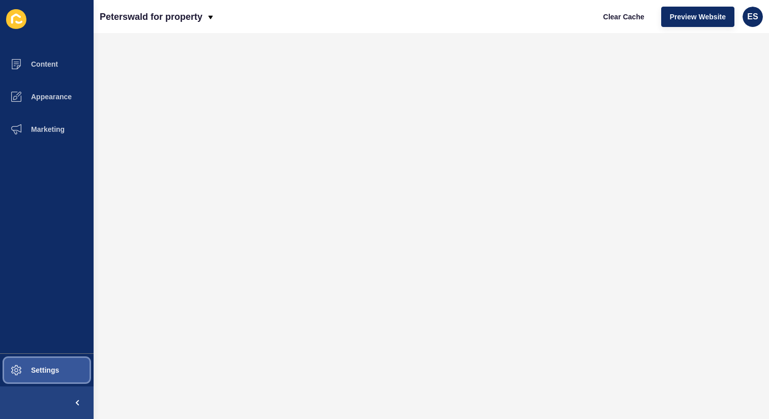
click at [31, 375] on span at bounding box center [16, 370] width 33 height 33
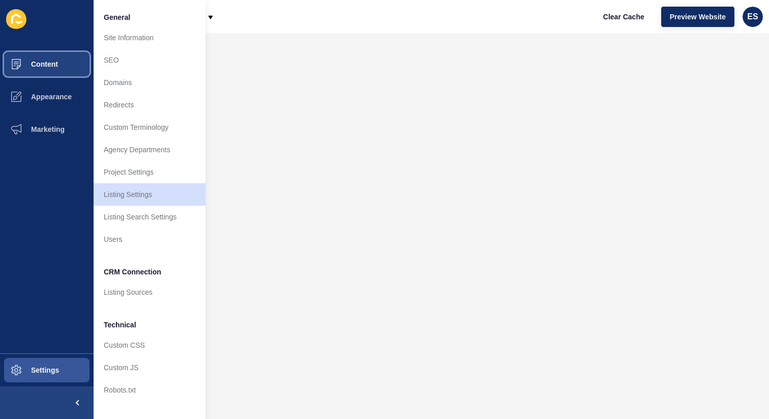
click at [47, 60] on span "Content" at bounding box center [28, 64] width 60 height 8
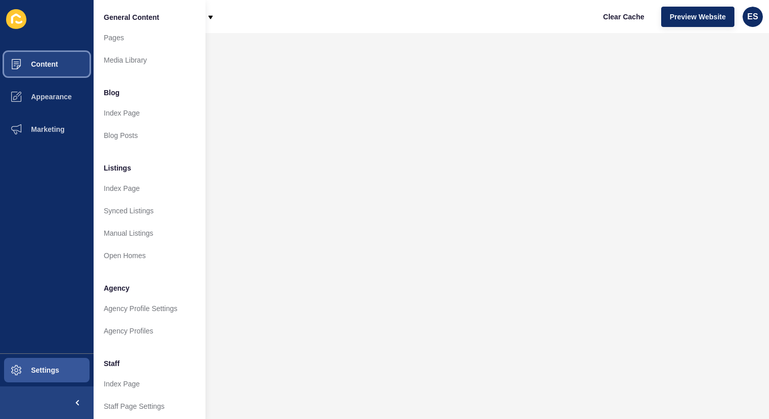
click at [42, 63] on span "Content" at bounding box center [28, 64] width 60 height 8
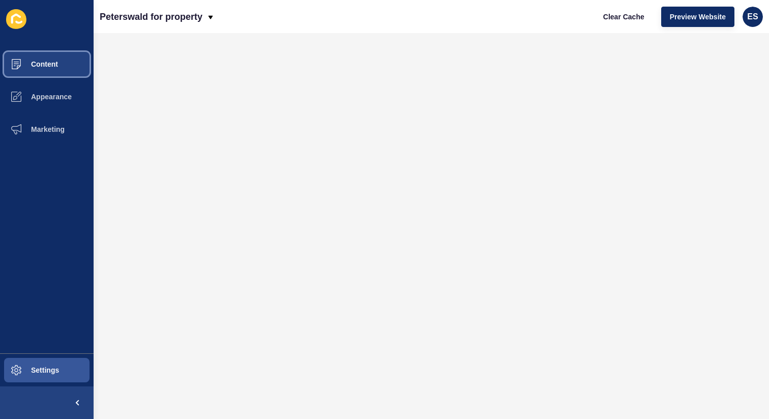
click at [42, 63] on span "Content" at bounding box center [28, 64] width 60 height 8
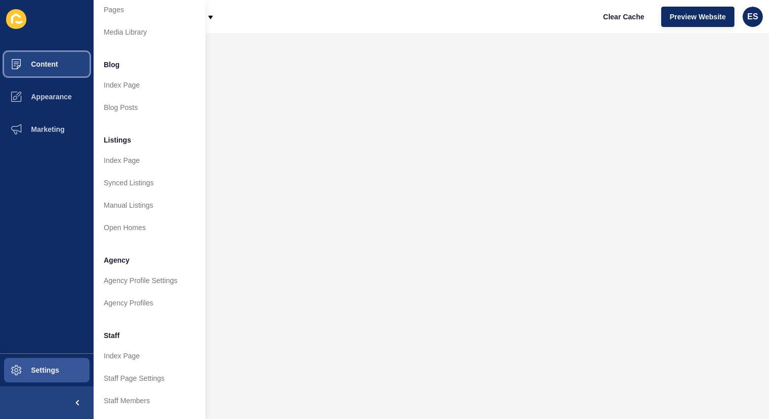
scroll to position [30, 0]
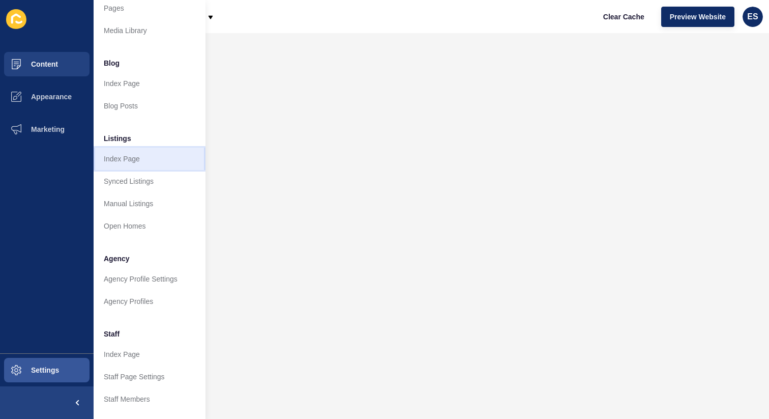
click at [132, 163] on link "Index Page" at bounding box center [150, 159] width 112 height 22
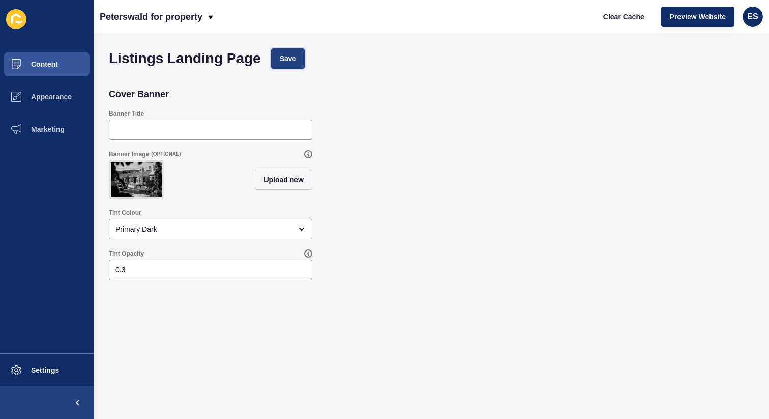
click at [290, 59] on span "Save" at bounding box center [288, 58] width 17 height 10
click at [51, 70] on button "Content" at bounding box center [47, 64] width 94 height 33
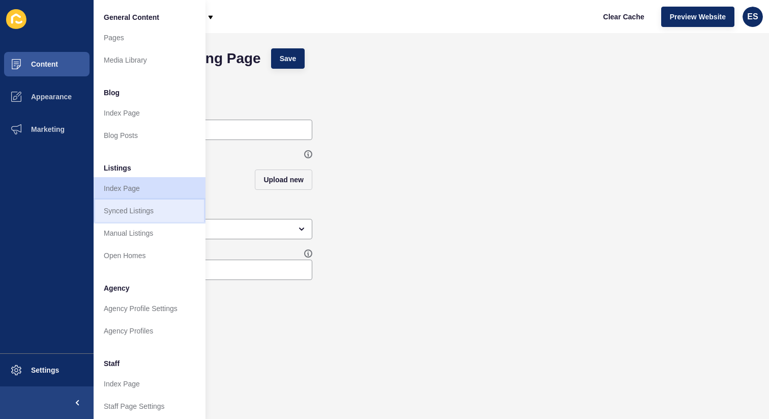
click at [142, 208] on link "Synced Listings" at bounding box center [150, 210] width 112 height 22
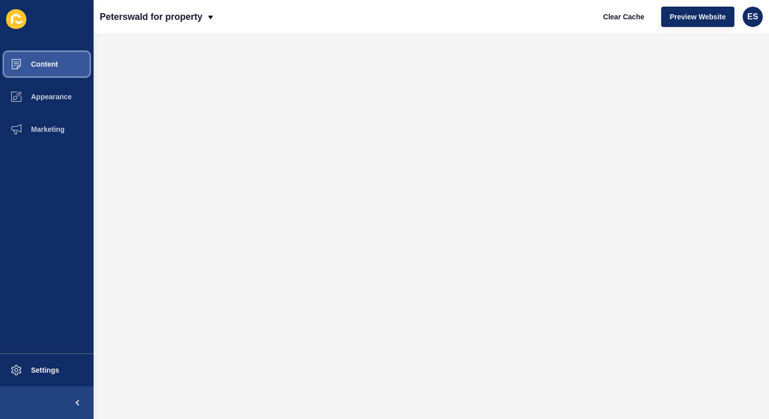
click at [37, 68] on span "Content" at bounding box center [28, 64] width 60 height 8
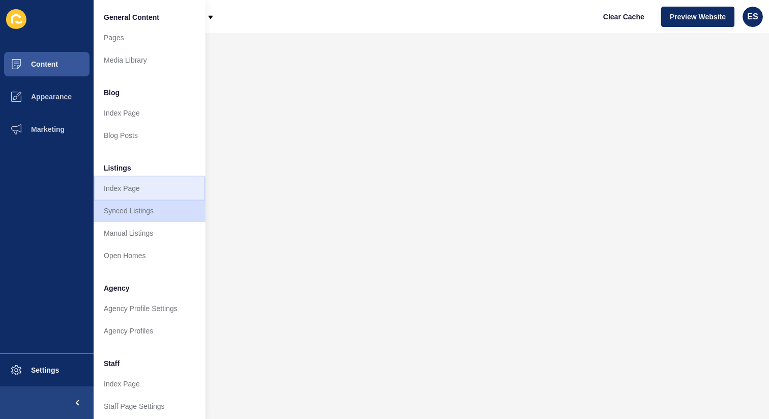
click at [133, 189] on link "Index Page" at bounding box center [150, 188] width 112 height 22
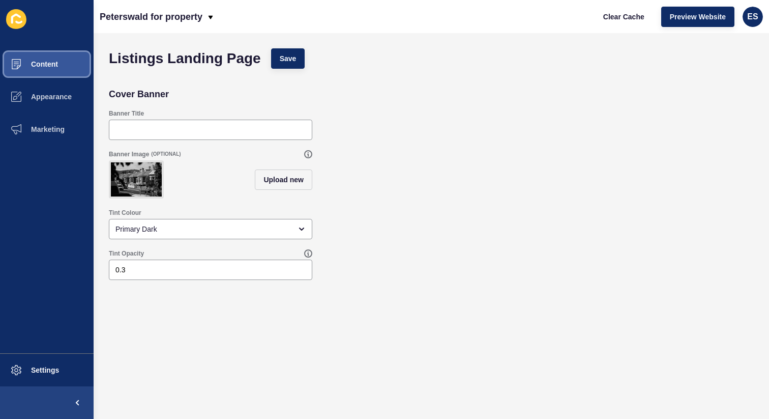
click at [52, 64] on span "Content" at bounding box center [28, 64] width 60 height 8
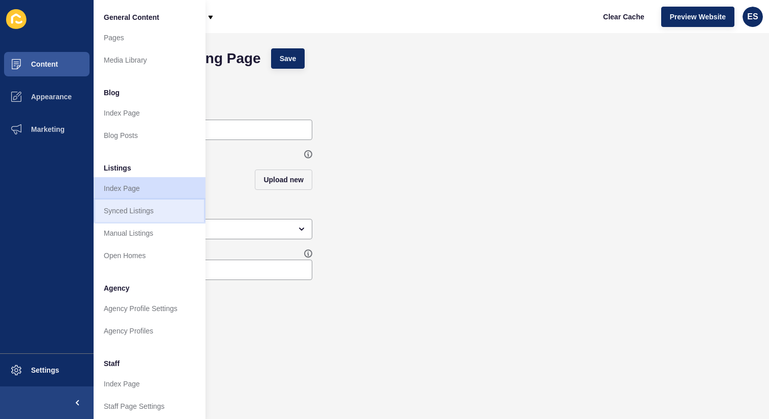
click at [144, 214] on link "Synced Listings" at bounding box center [150, 210] width 112 height 22
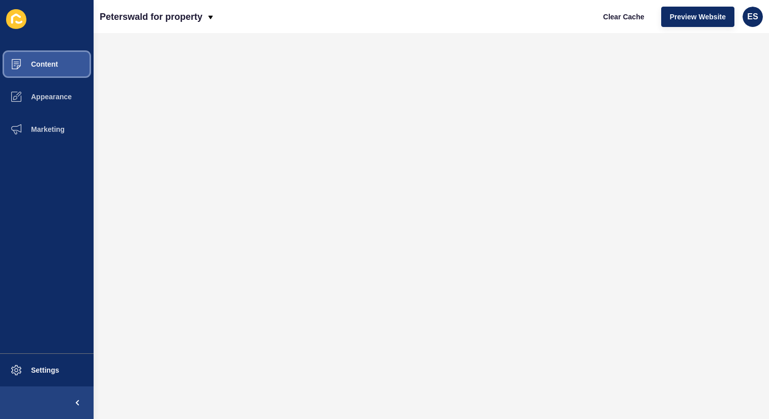
click at [48, 67] on span "Content" at bounding box center [28, 64] width 60 height 8
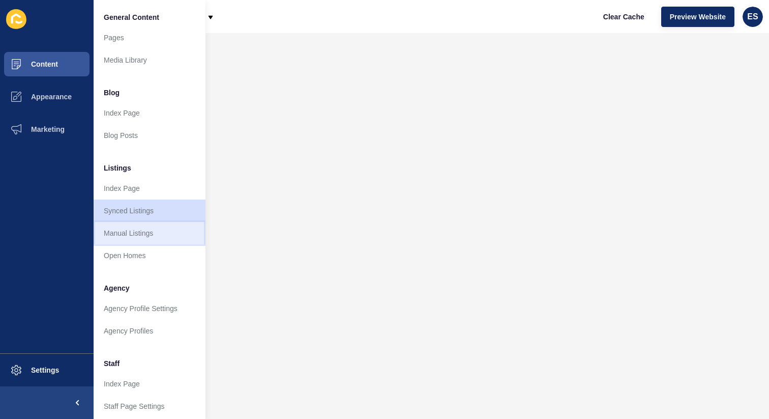
click at [147, 227] on link "Manual Listings" at bounding box center [150, 233] width 112 height 22
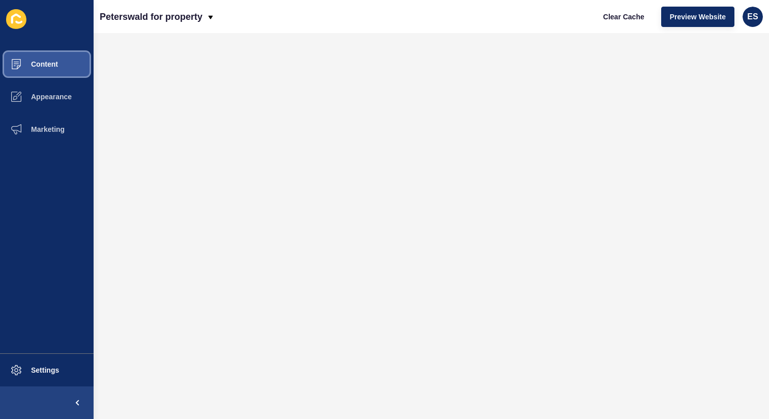
click at [27, 57] on span at bounding box center [16, 64] width 33 height 33
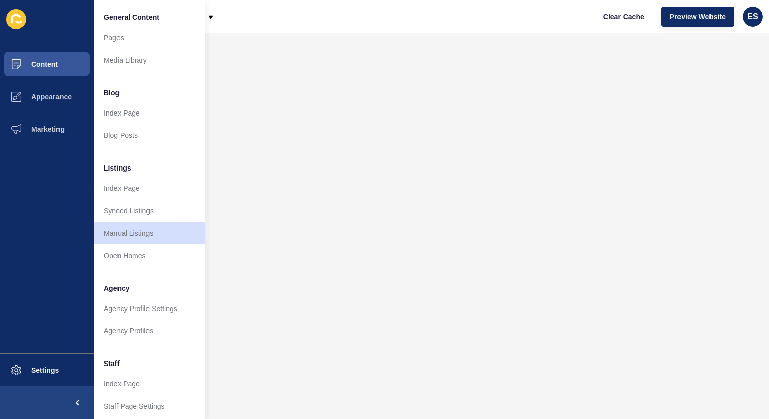
click at [118, 168] on span "Listings" at bounding box center [117, 168] width 27 height 10
click at [62, 98] on span "Appearance" at bounding box center [34, 97] width 73 height 8
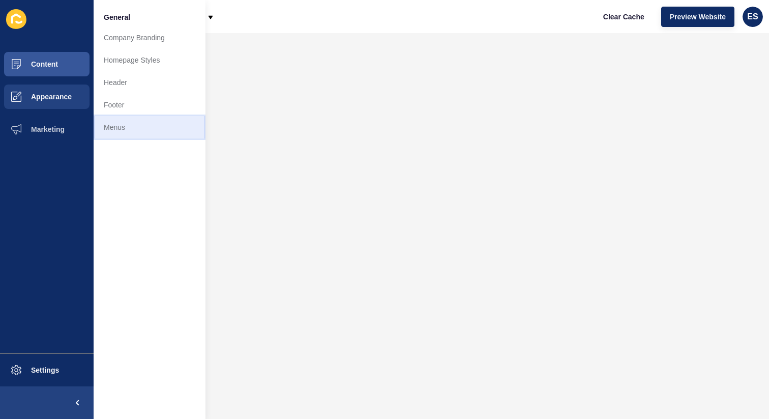
click at [123, 125] on link "Menus" at bounding box center [150, 127] width 112 height 22
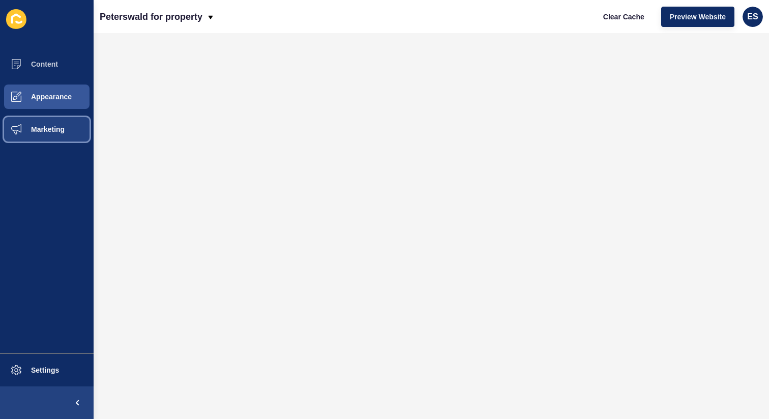
click at [47, 129] on span "Marketing" at bounding box center [31, 129] width 66 height 8
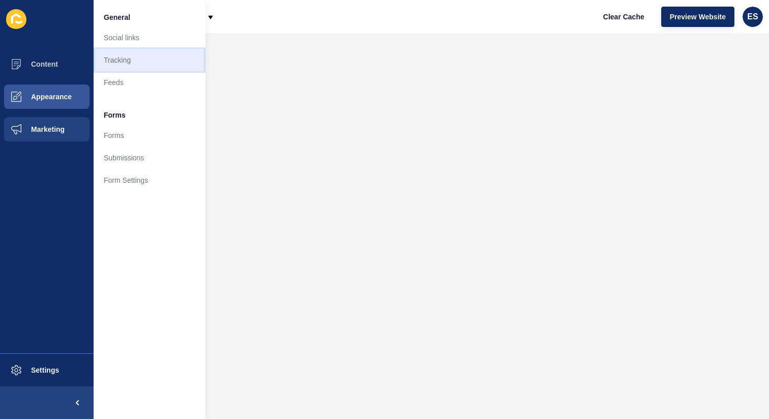
click at [119, 57] on link "Tracking" at bounding box center [150, 60] width 112 height 22
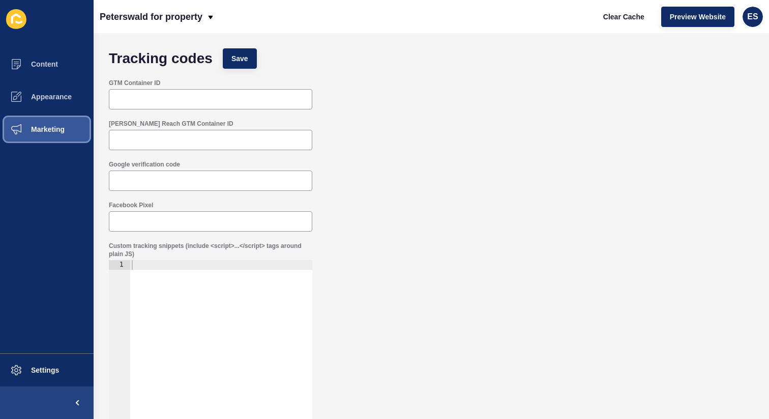
click at [64, 130] on span "Marketing" at bounding box center [31, 129] width 66 height 8
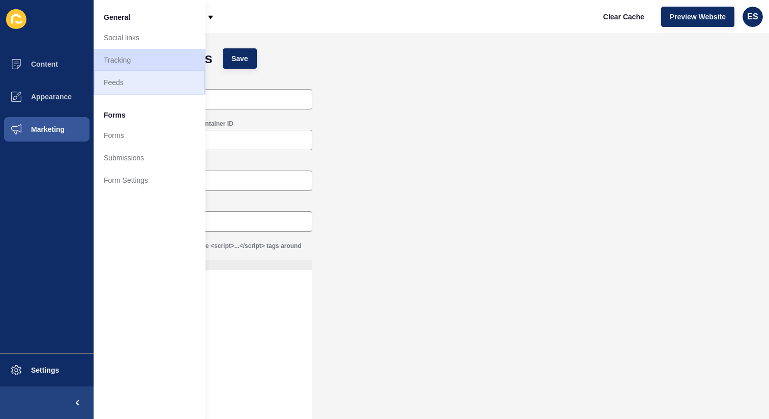
click at [149, 82] on link "Feeds" at bounding box center [150, 82] width 112 height 22
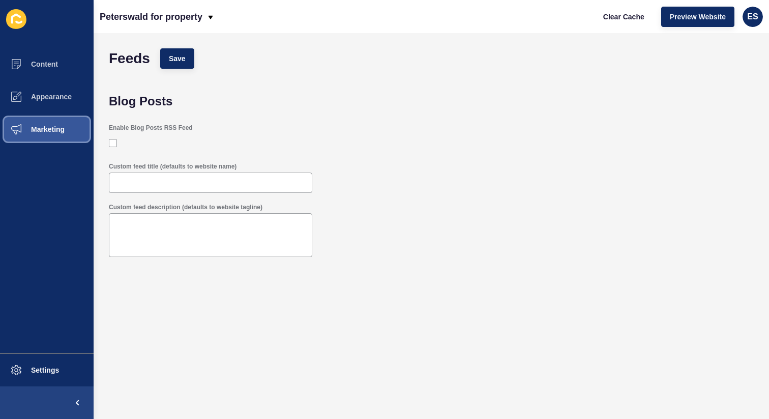
click at [74, 130] on button "Marketing" at bounding box center [47, 129] width 94 height 33
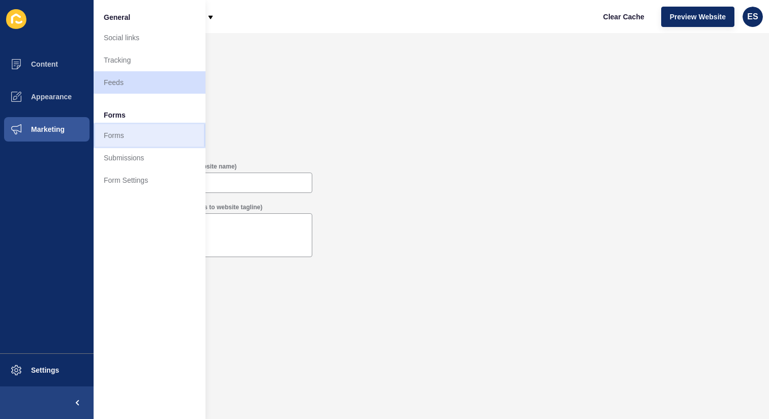
click at [135, 137] on link "Forms" at bounding box center [150, 135] width 112 height 22
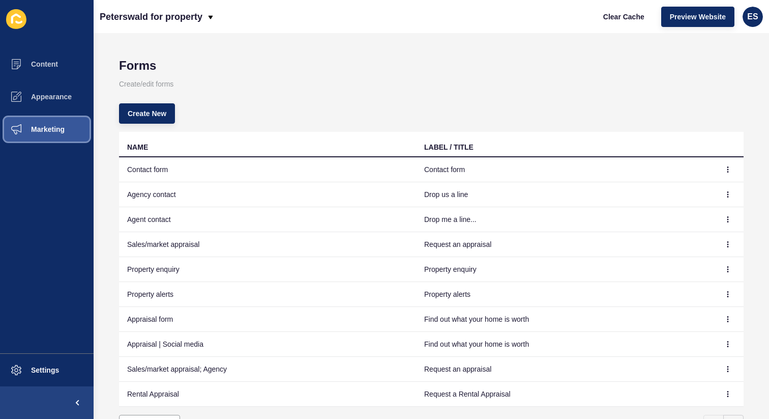
click at [49, 132] on span "Marketing" at bounding box center [31, 129] width 66 height 8
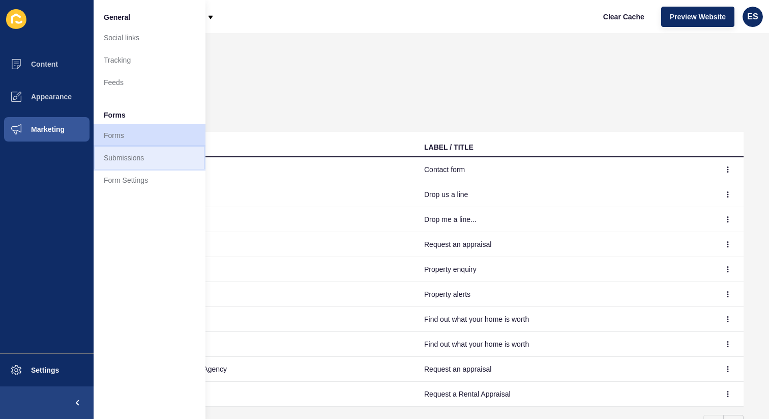
click at [119, 150] on link "Submissions" at bounding box center [150, 158] width 112 height 22
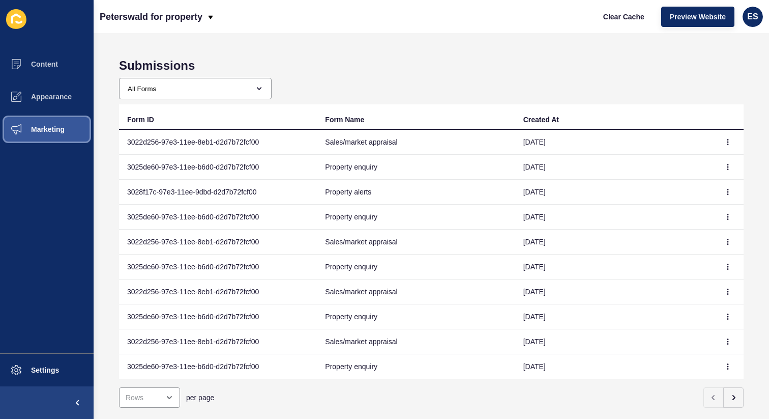
click at [67, 132] on button "Marketing" at bounding box center [47, 129] width 94 height 33
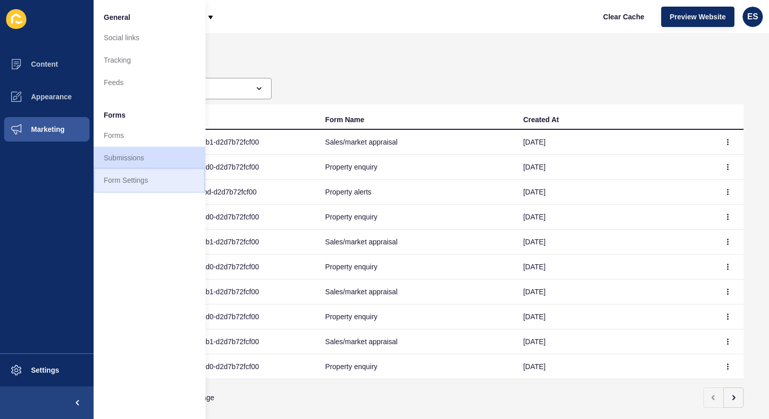
click at [128, 176] on link "Form Settings" at bounding box center [150, 180] width 112 height 22
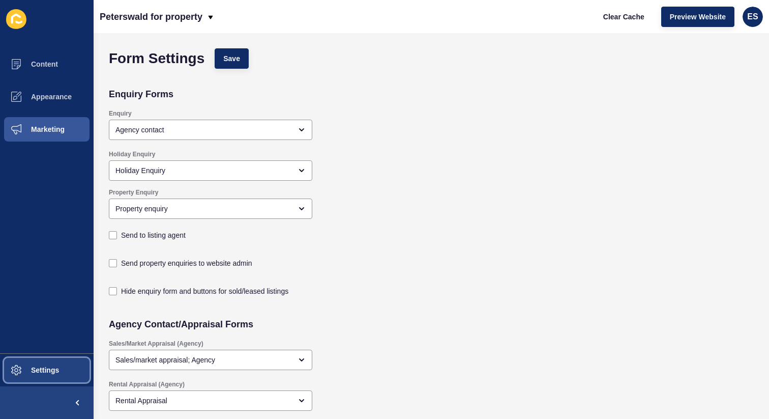
click at [40, 369] on span "Settings" at bounding box center [28, 370] width 61 height 8
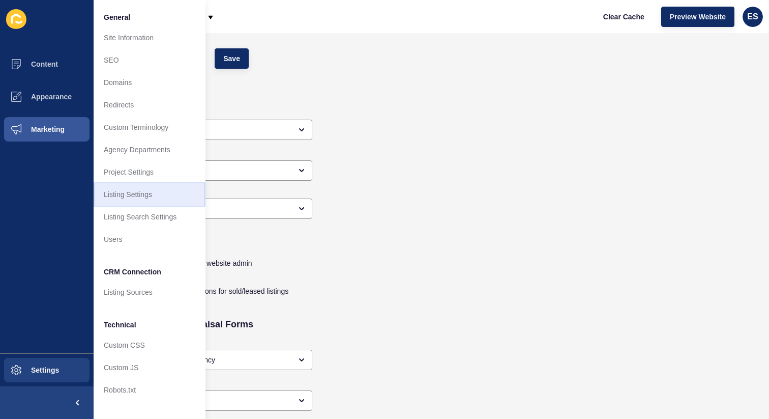
click at [148, 196] on link "Listing Settings" at bounding box center [150, 194] width 112 height 22
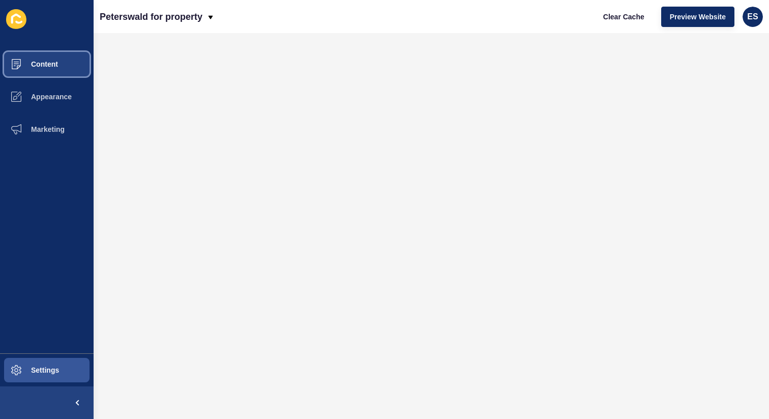
click at [50, 70] on button "Content" at bounding box center [47, 64] width 94 height 33
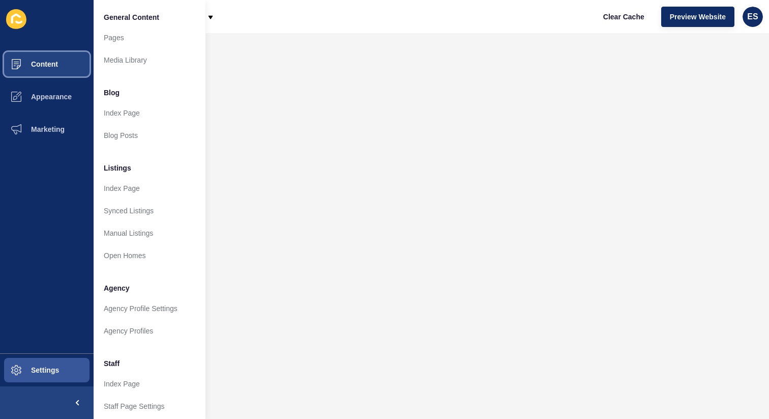
click at [57, 64] on span "Content" at bounding box center [28, 64] width 60 height 8
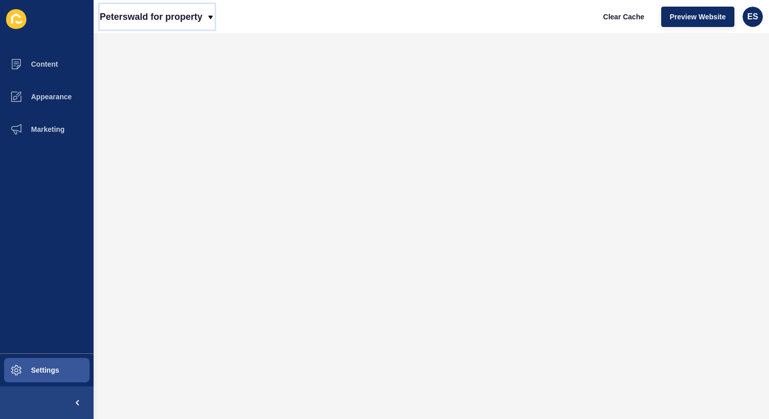
click at [139, 11] on p "Peterswald for property" at bounding box center [151, 16] width 103 height 25
click at [145, 43] on div "Back to website list" at bounding box center [144, 47] width 73 height 18
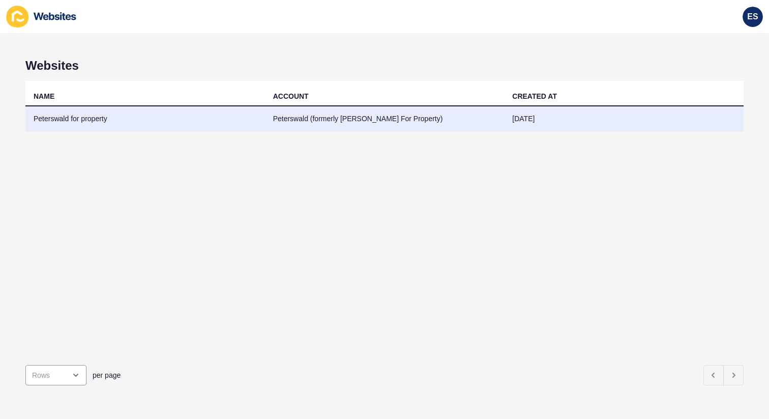
click at [93, 118] on td "Peterswald for property" at bounding box center [145, 118] width 240 height 25
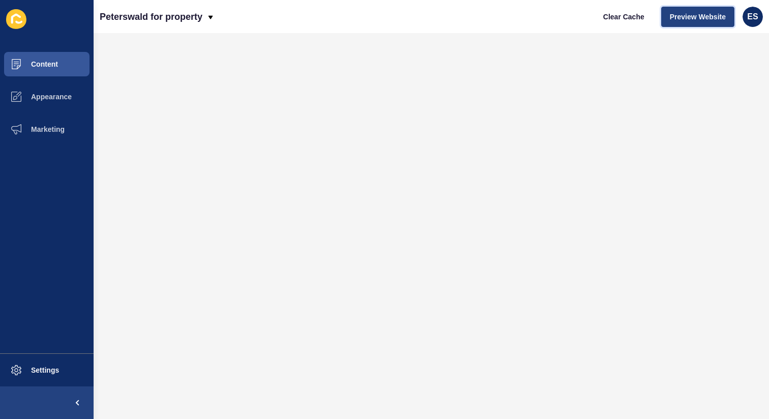
click at [696, 18] on span "Preview Website" at bounding box center [698, 17] width 56 height 10
click at [49, 71] on button "Content" at bounding box center [47, 64] width 94 height 33
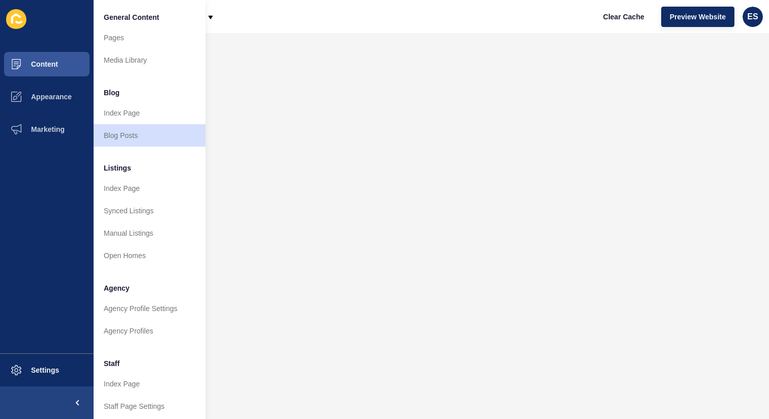
click at [122, 172] on span "Listings" at bounding box center [117, 168] width 27 height 10
click at [122, 168] on span "Listings" at bounding box center [117, 168] width 27 height 10
click at [122, 190] on link "Index Page" at bounding box center [150, 188] width 112 height 22
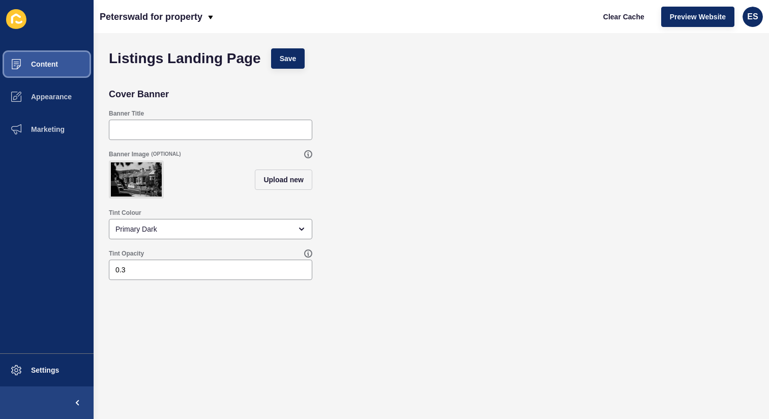
click at [56, 62] on span "Content" at bounding box center [28, 64] width 60 height 8
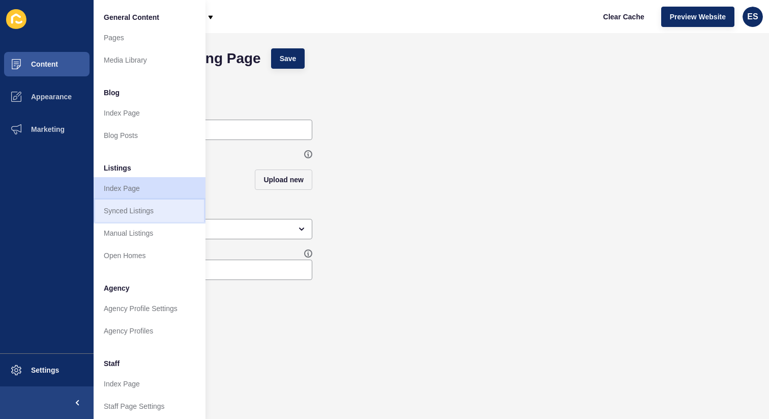
click at [126, 205] on link "Synced Listings" at bounding box center [150, 210] width 112 height 22
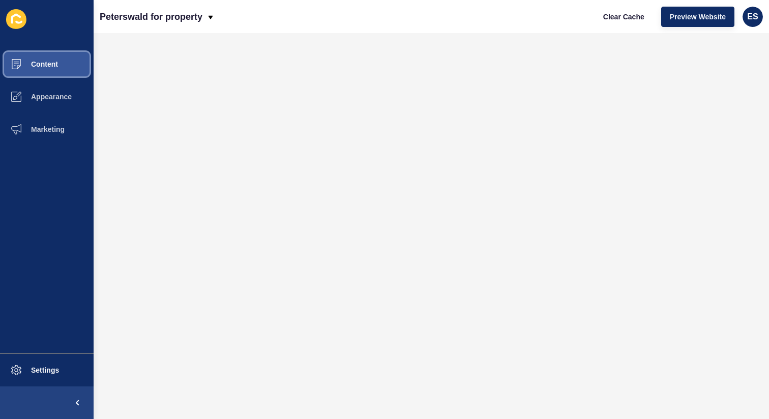
click at [26, 64] on span "Content" at bounding box center [28, 64] width 60 height 8
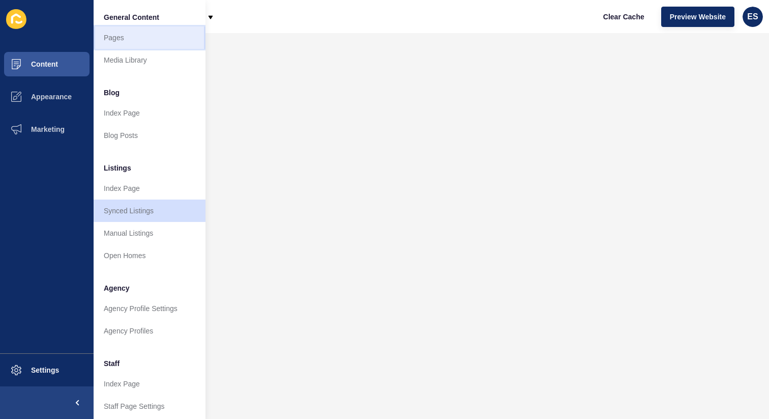
click at [130, 41] on link "Pages" at bounding box center [150, 37] width 112 height 22
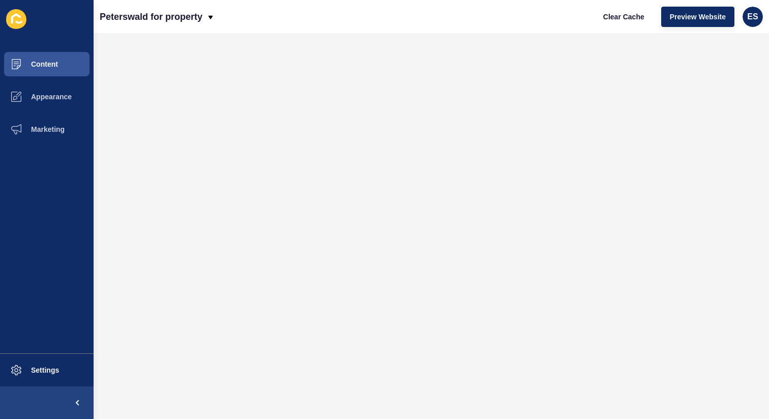
click at [15, 17] on icon at bounding box center [16, 19] width 20 height 20
click at [26, 19] on icon at bounding box center [16, 19] width 20 height 20
click at [63, 65] on button "Content" at bounding box center [47, 64] width 94 height 33
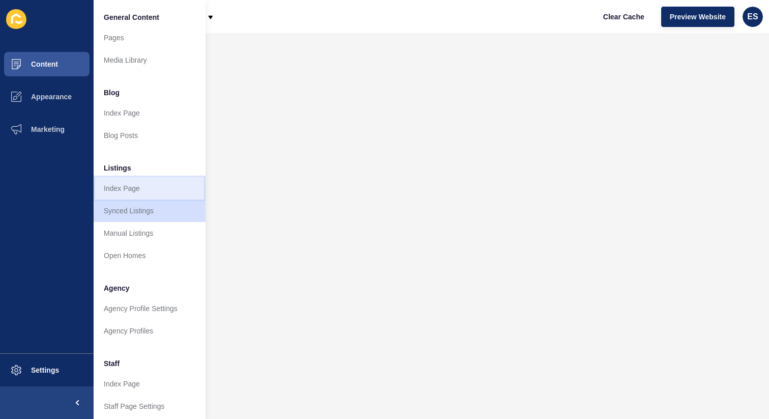
click at [142, 191] on link "Index Page" at bounding box center [150, 188] width 112 height 22
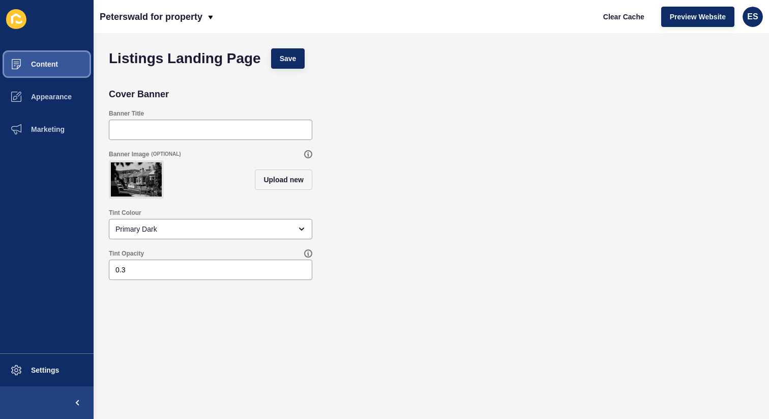
click at [53, 64] on span "Content" at bounding box center [28, 64] width 60 height 8
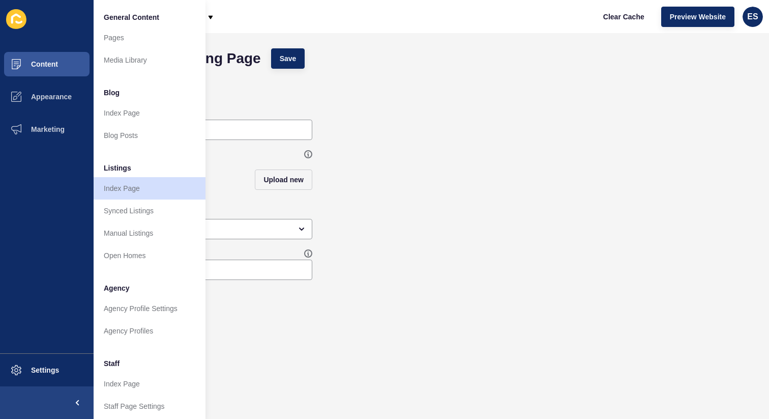
click at [13, 13] on icon at bounding box center [16, 19] width 20 height 20
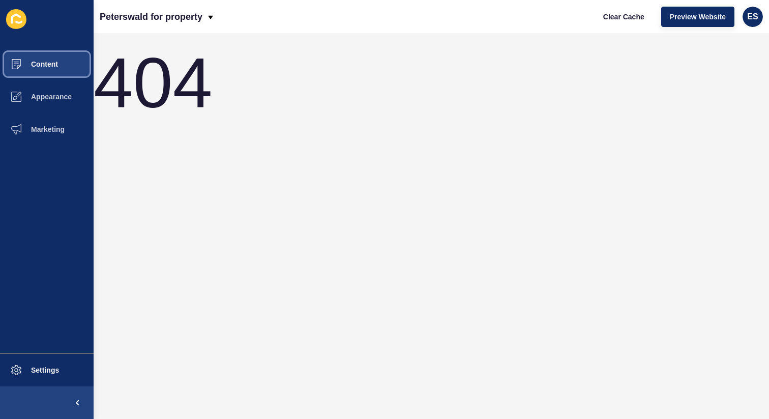
click at [35, 64] on span "Content" at bounding box center [28, 64] width 60 height 8
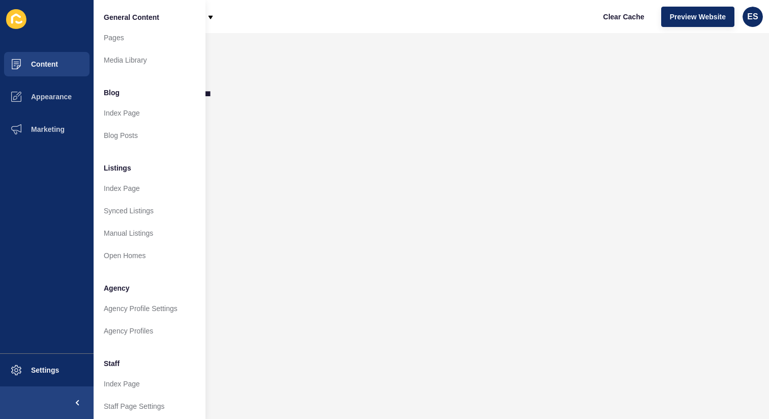
click at [118, 168] on span "Listings" at bounding box center [117, 168] width 27 height 10
click at [111, 90] on span "Blog" at bounding box center [112, 93] width 16 height 10
click at [115, 168] on span "Listings" at bounding box center [117, 168] width 27 height 10
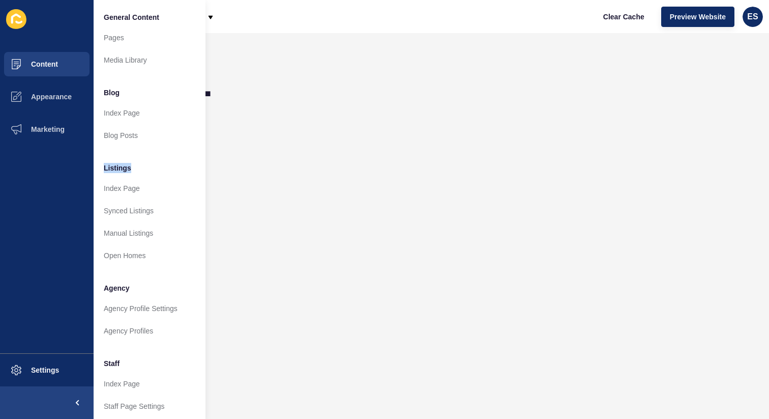
click at [134, 172] on li "Listings" at bounding box center [150, 167] width 112 height 20
click at [119, 169] on span "Listings" at bounding box center [117, 168] width 27 height 10
click at [37, 70] on button "Content" at bounding box center [47, 64] width 94 height 33
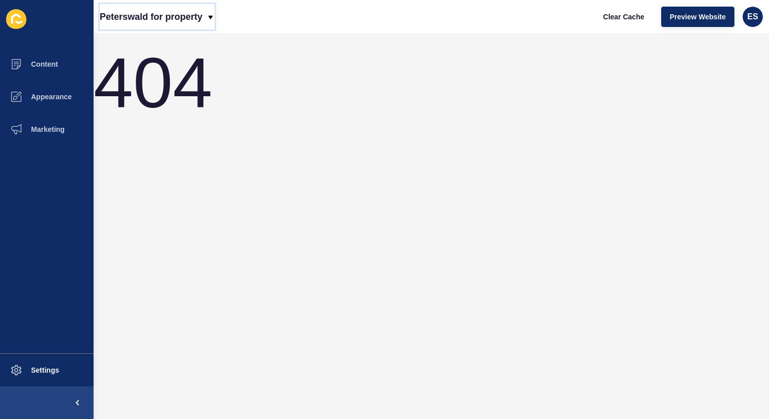
click at [172, 18] on p "Peterswald for property" at bounding box center [151, 16] width 103 height 25
click at [159, 40] on div "Back to website list" at bounding box center [144, 47] width 73 height 18
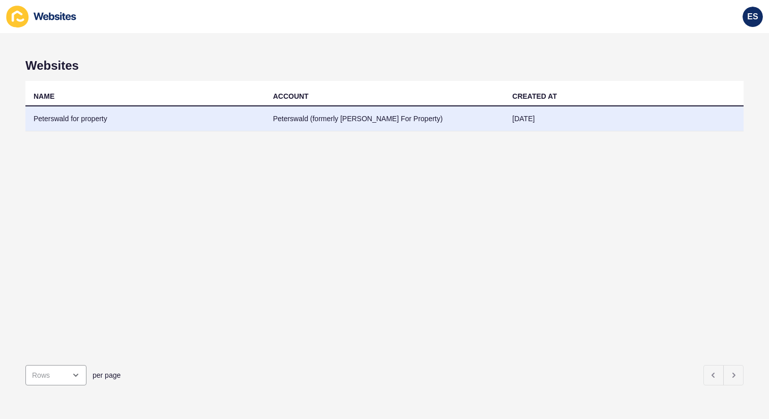
click at [310, 119] on td "Peterswald (formerly [PERSON_NAME] For Property)" at bounding box center [385, 118] width 240 height 25
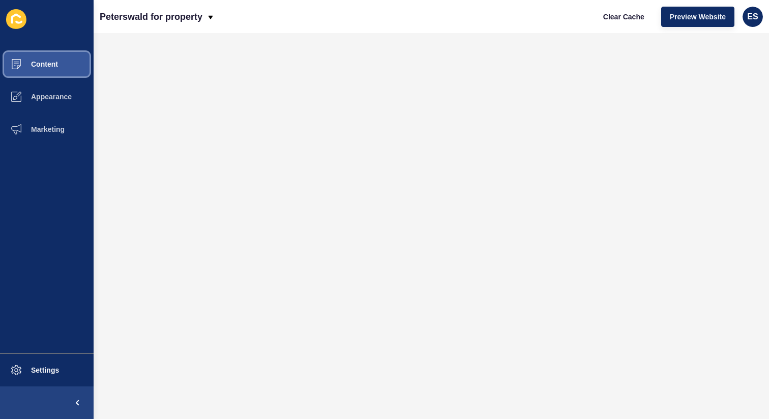
click at [36, 59] on button "Content" at bounding box center [47, 64] width 94 height 33
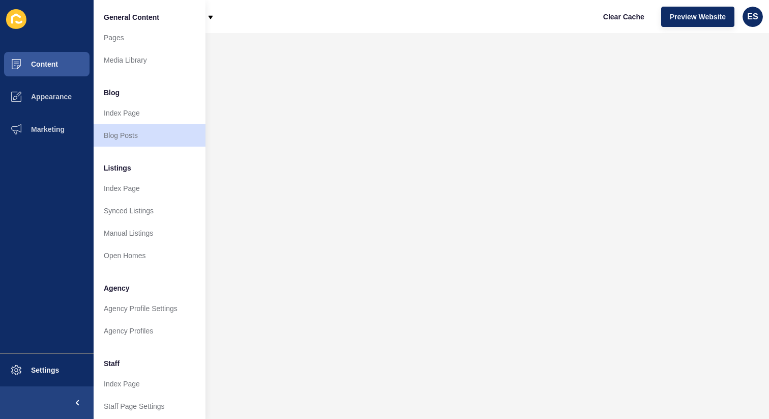
click at [123, 168] on span "Listings" at bounding box center [117, 168] width 27 height 10
click at [131, 166] on li "Listings" at bounding box center [150, 167] width 112 height 20
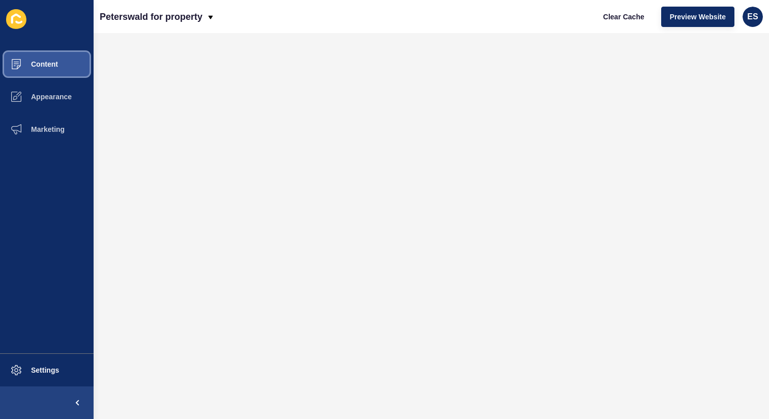
click at [51, 57] on button "Content" at bounding box center [47, 64] width 94 height 33
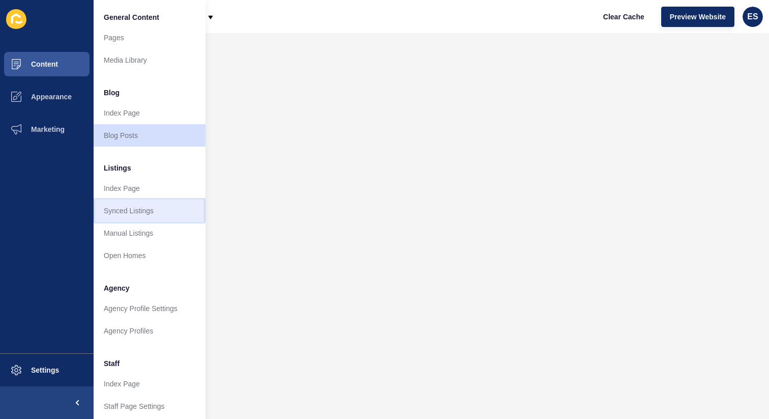
click at [141, 211] on link "Synced Listings" at bounding box center [150, 210] width 112 height 22
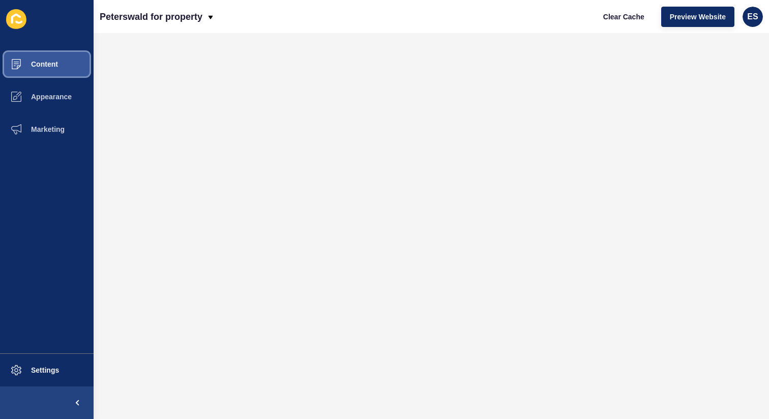
click at [46, 72] on button "Content" at bounding box center [47, 64] width 94 height 33
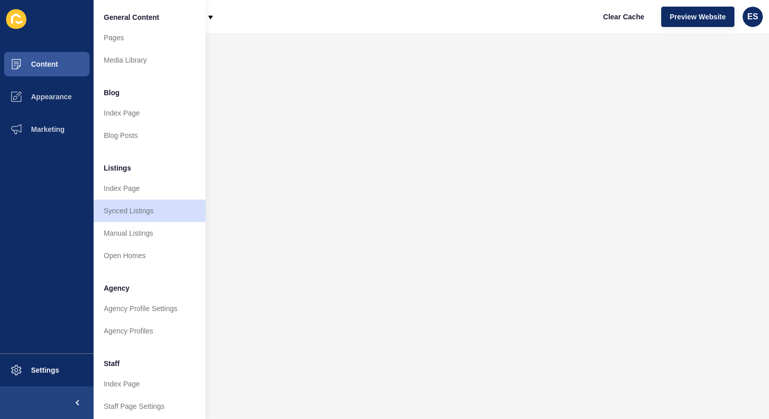
click at [120, 167] on span "Listings" at bounding box center [117, 168] width 27 height 10
click at [110, 88] on span "Blog" at bounding box center [112, 93] width 16 height 10
click at [118, 18] on span "General Content" at bounding box center [131, 17] width 55 height 10
click at [115, 290] on span "Agency" at bounding box center [117, 288] width 26 height 10
click at [123, 169] on span "Listings" at bounding box center [117, 168] width 27 height 10
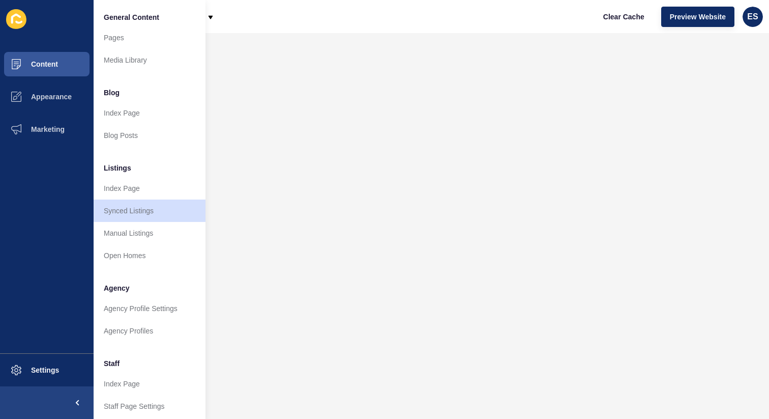
click at [114, 166] on span "Listings" at bounding box center [117, 168] width 27 height 10
click at [124, 207] on link "Synced Listings" at bounding box center [150, 210] width 112 height 22
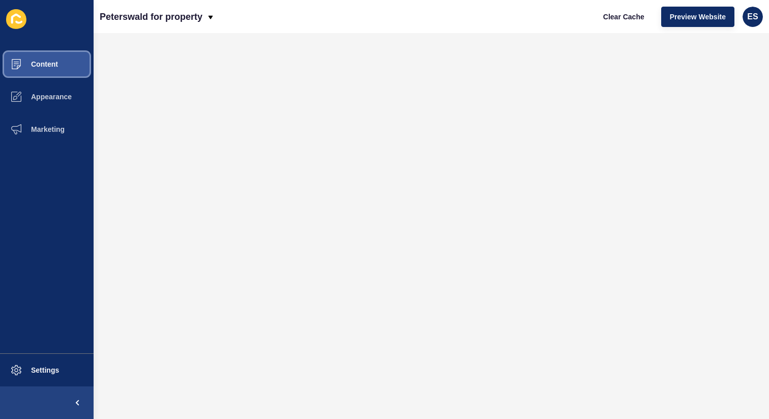
click at [38, 64] on span "Content" at bounding box center [28, 64] width 60 height 8
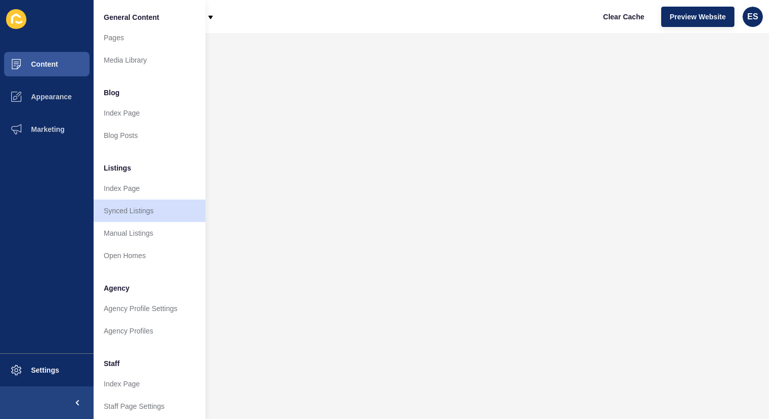
click at [124, 170] on span "Listings" at bounding box center [117, 168] width 27 height 10
click at [128, 164] on span "Listings" at bounding box center [117, 168] width 27 height 10
click at [126, 180] on link "Index Page" at bounding box center [150, 188] width 112 height 22
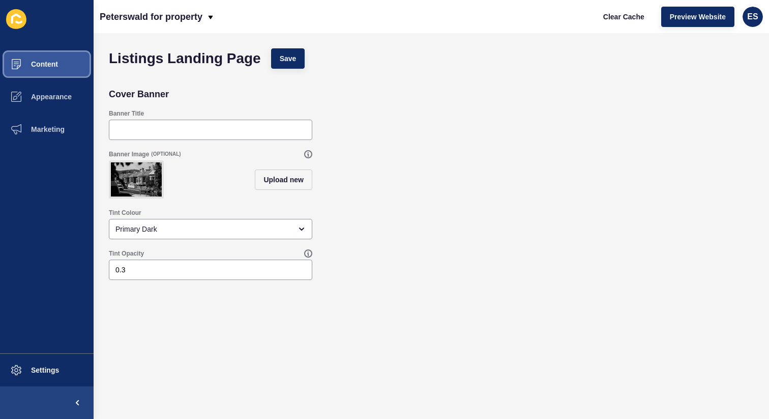
click at [55, 71] on button "Content" at bounding box center [47, 64] width 94 height 33
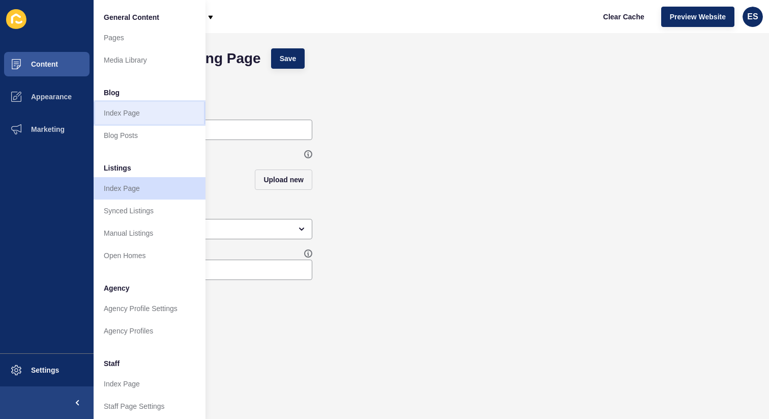
click at [117, 110] on link "Index Page" at bounding box center [150, 113] width 112 height 22
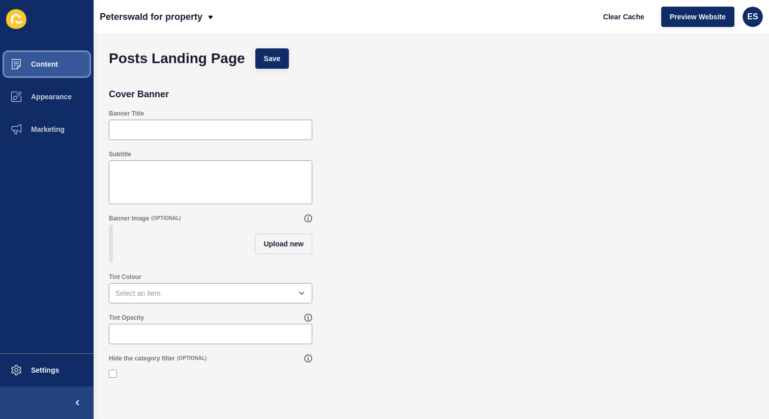
click at [47, 65] on span "Content" at bounding box center [28, 64] width 60 height 8
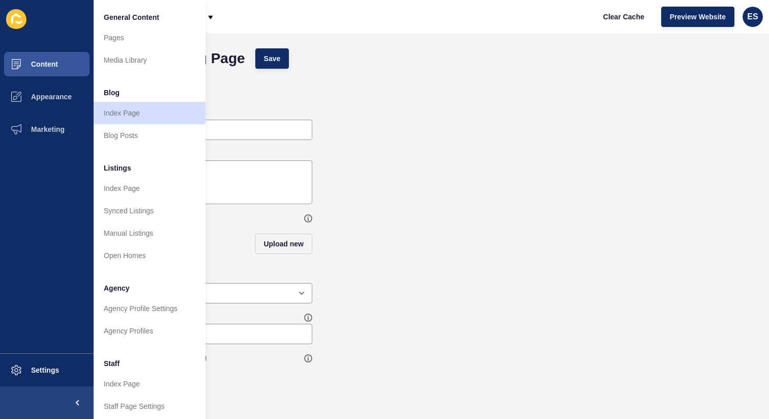
click at [135, 165] on li "Listings" at bounding box center [150, 167] width 112 height 20
click at [123, 168] on span "Listings" at bounding box center [117, 168] width 27 height 10
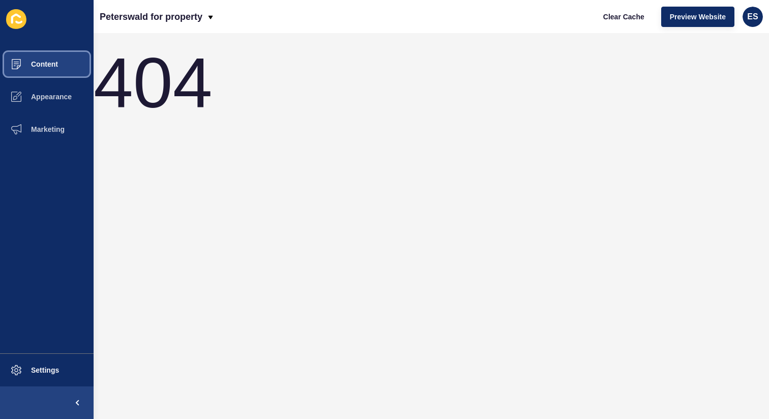
click at [41, 67] on span "Content" at bounding box center [28, 64] width 60 height 8
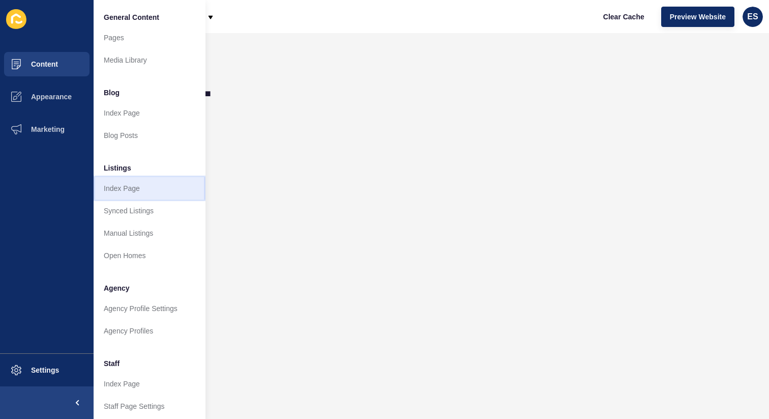
click at [120, 187] on link "Index Page" at bounding box center [150, 188] width 112 height 22
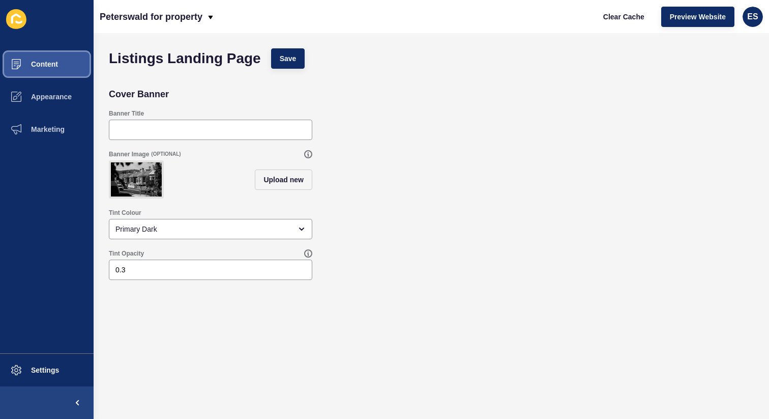
click at [43, 72] on button "Content" at bounding box center [47, 64] width 94 height 33
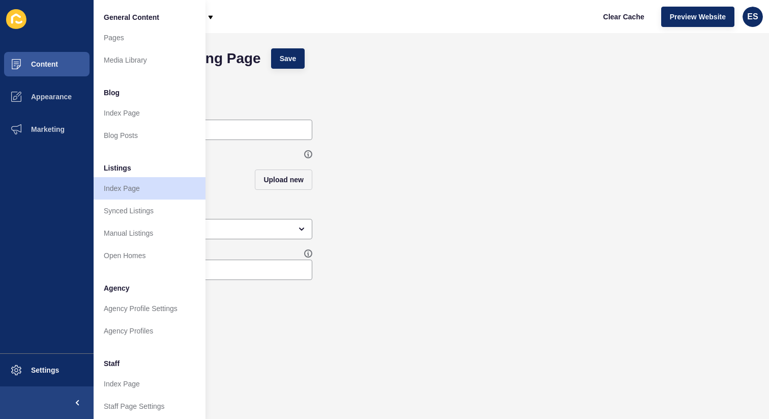
click at [127, 168] on span "Listings" at bounding box center [117, 168] width 27 height 10
click at [144, 212] on link "Synced Listings" at bounding box center [150, 210] width 112 height 22
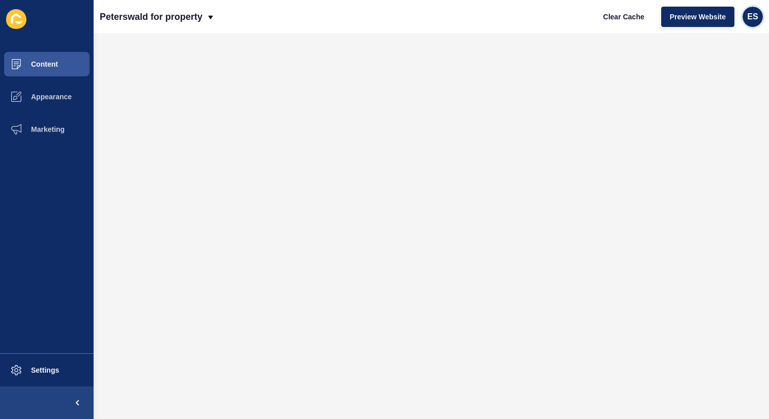
click at [760, 14] on div "ES" at bounding box center [753, 17] width 20 height 20
click at [734, 89] on link "Logout" at bounding box center [729, 85] width 75 height 22
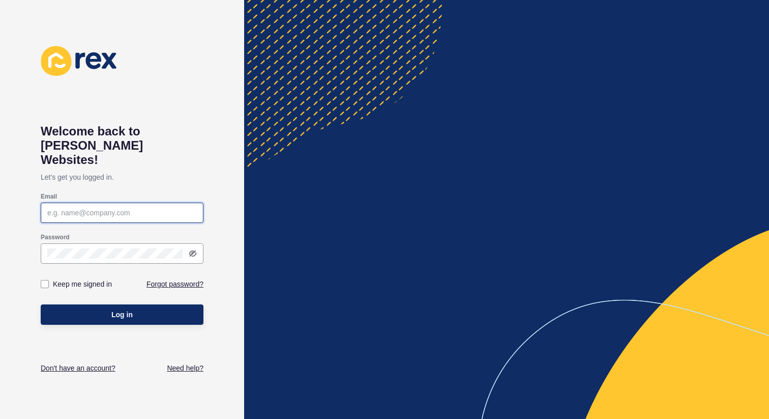
type input "[PERSON_NAME][EMAIL_ADDRESS][DOMAIN_NAME]"
click at [197, 243] on div at bounding box center [122, 253] width 163 height 20
click at [192, 251] on icon at bounding box center [193, 253] width 6 height 5
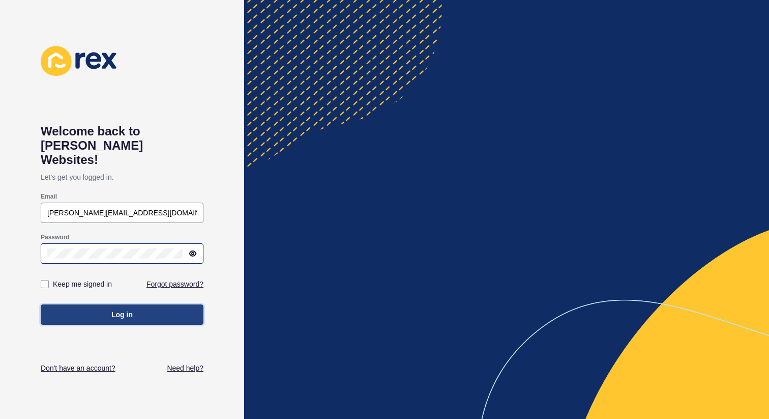
click at [103, 304] on button "Log in" at bounding box center [122, 314] width 163 height 20
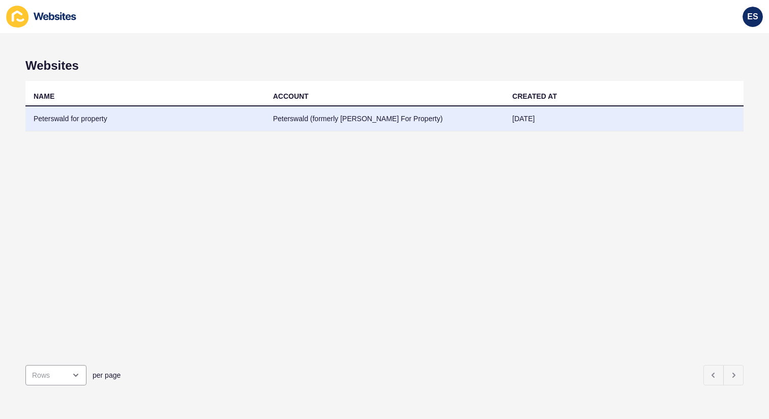
click at [79, 121] on td "Peterswald for property" at bounding box center [145, 118] width 240 height 25
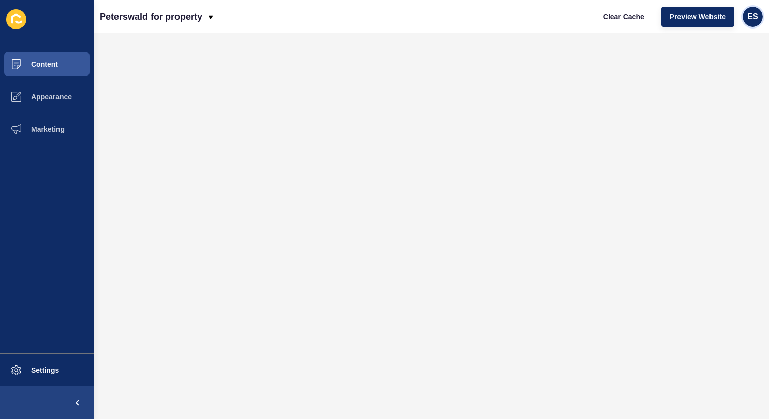
click at [749, 14] on span "ES" at bounding box center [752, 17] width 11 height 10
click at [724, 79] on link "Logout" at bounding box center [729, 85] width 75 height 22
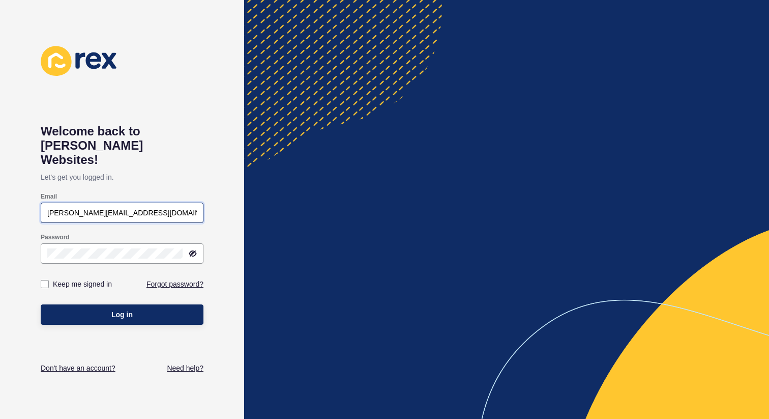
click at [155, 208] on input "[PERSON_NAME][EMAIL_ADDRESS][DOMAIN_NAME]" at bounding box center [122, 213] width 150 height 10
click at [68, 208] on input "[PERSON_NAME][EMAIL_ADDRESS][DOMAIN_NAME]" at bounding box center [122, 213] width 150 height 10
drag, startPoint x: 68, startPoint y: 201, endPoint x: 30, endPoint y: 201, distance: 38.2
click at [30, 201] on div "Welcome back to [PERSON_NAME] Websites! Let's get you logged in. Email [PERSON_…" at bounding box center [122, 209] width 244 height 419
click at [217, 132] on div "Welcome back to [PERSON_NAME] Websites! Let's get you logged in. Email [PERSON_…" at bounding box center [122, 209] width 244 height 419
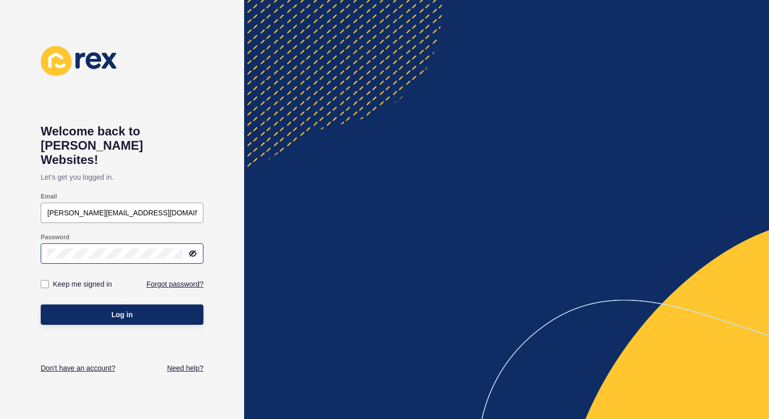
click at [194, 251] on icon at bounding box center [193, 253] width 6 height 5
click at [68, 208] on input "[PERSON_NAME][EMAIL_ADDRESS][DOMAIN_NAME]" at bounding box center [122, 213] width 150 height 10
click at [65, 208] on input "[PERSON_NAME][EMAIL_ADDRESS][DOMAIN_NAME]" at bounding box center [122, 213] width 150 height 10
drag, startPoint x: 68, startPoint y: 197, endPoint x: 39, endPoint y: 197, distance: 29.0
click at [39, 197] on div "Welcome back to [PERSON_NAME] Websites! Let's get you logged in. Email [PERSON_…" at bounding box center [122, 209] width 244 height 419
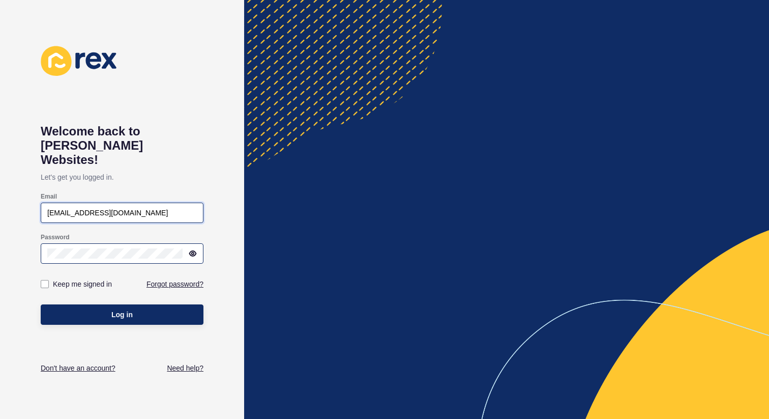
type input "[EMAIL_ADDRESS][DOMAIN_NAME]"
click at [32, 236] on div "Welcome back to [PERSON_NAME] Websites! Let's get you logged in. Email [EMAIL_A…" at bounding box center [122, 209] width 244 height 419
click at [217, 225] on div "Welcome back to [PERSON_NAME] Websites! Let's get you logged in. Email [EMAIL_A…" at bounding box center [122, 209] width 244 height 419
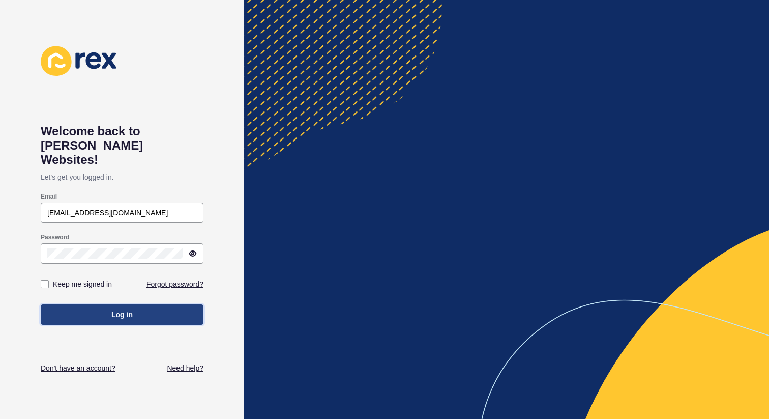
click at [129, 309] on span "Log in" at bounding box center [121, 314] width 21 height 10
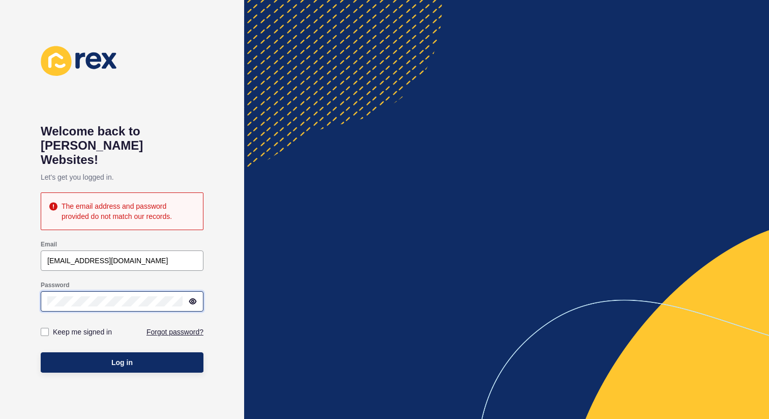
click at [22, 286] on div "Welcome back to [PERSON_NAME] Websites! Let's get you logged in. The email addr…" at bounding box center [122, 209] width 244 height 419
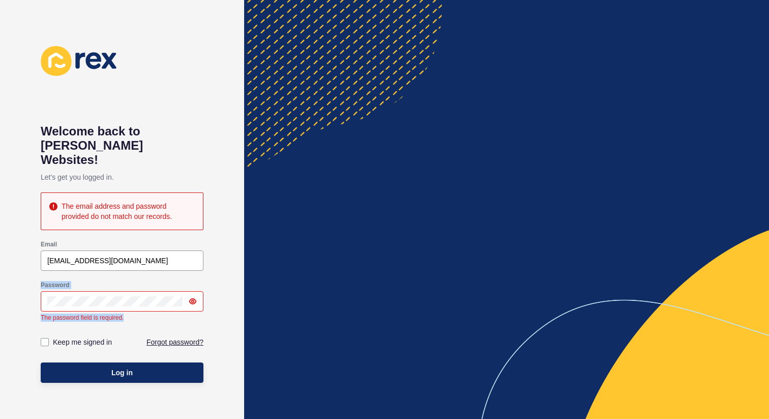
click at [234, 277] on div "Welcome back to [PERSON_NAME] Websites! Let's get you logged in. The email addr…" at bounding box center [122, 209] width 244 height 419
click at [193, 299] on icon at bounding box center [193, 301] width 7 height 5
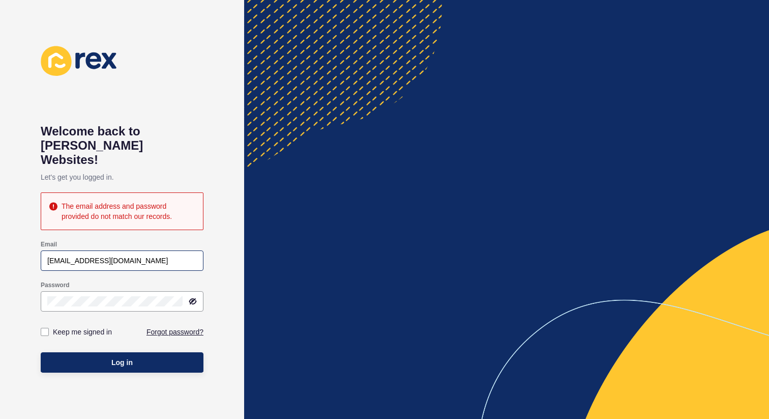
click at [167, 250] on div "[EMAIL_ADDRESS][DOMAIN_NAME]" at bounding box center [122, 260] width 163 height 20
drag, startPoint x: 156, startPoint y: 244, endPoint x: 38, endPoint y: 245, distance: 118.0
click at [38, 245] on div "Welcome back to [PERSON_NAME] Websites! Let's get you logged in. The email addr…" at bounding box center [122, 209] width 244 height 419
type input "[PERSON_NAME][EMAIL_ADDRESS][DOMAIN_NAME]"
click at [198, 291] on div at bounding box center [122, 301] width 163 height 20
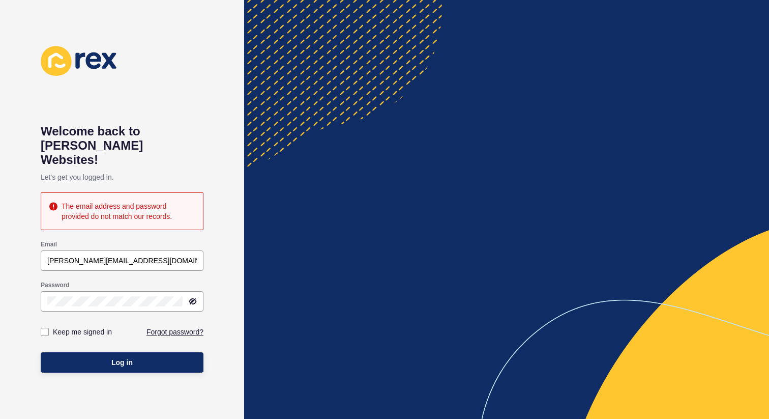
click at [194, 297] on icon at bounding box center [193, 301] width 8 height 8
click at [219, 284] on div "Welcome back to [PERSON_NAME] Websites! Let's get you logged in. The email addr…" at bounding box center [122, 209] width 244 height 419
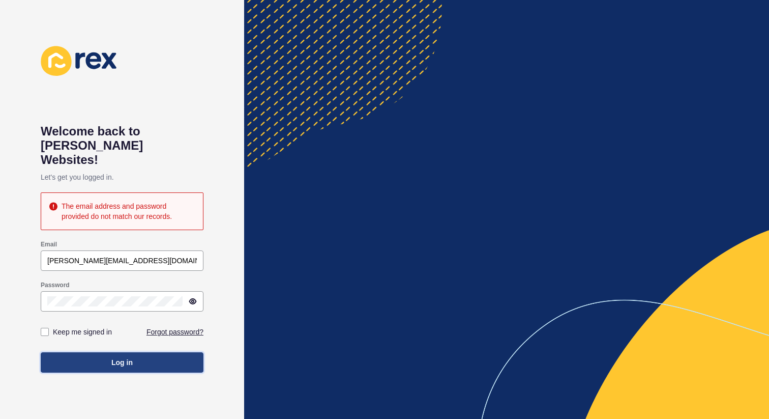
click at [149, 352] on button "Log in" at bounding box center [122, 362] width 163 height 20
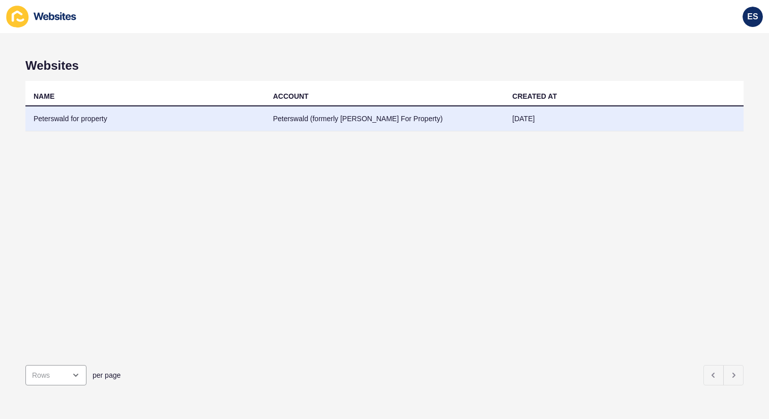
click at [75, 120] on td "Peterswald for property" at bounding box center [145, 118] width 240 height 25
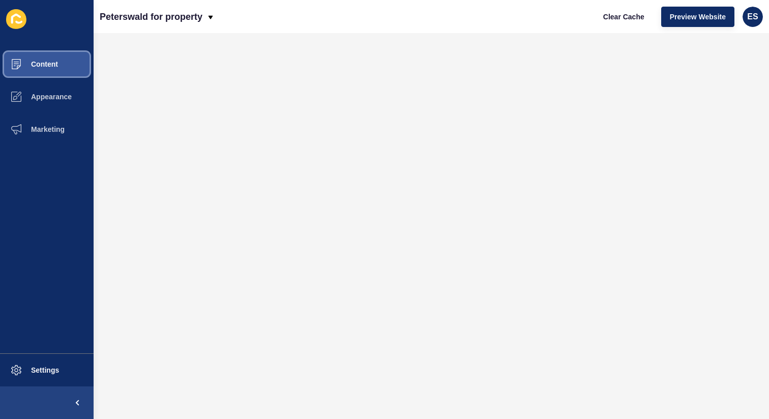
click at [44, 60] on span "Content" at bounding box center [28, 64] width 60 height 8
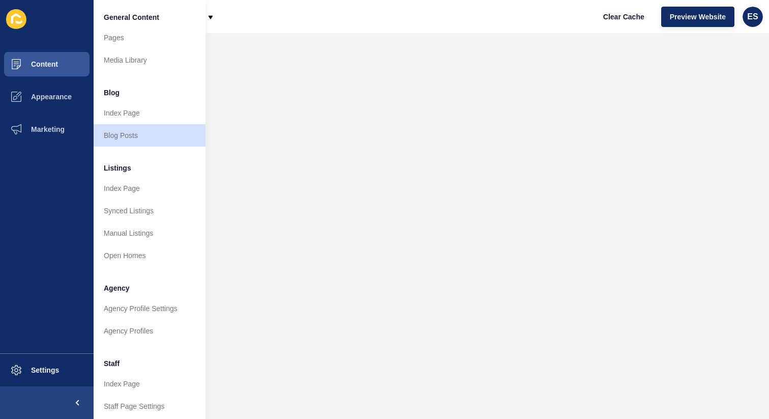
click at [120, 166] on span "Listings" at bounding box center [117, 168] width 27 height 10
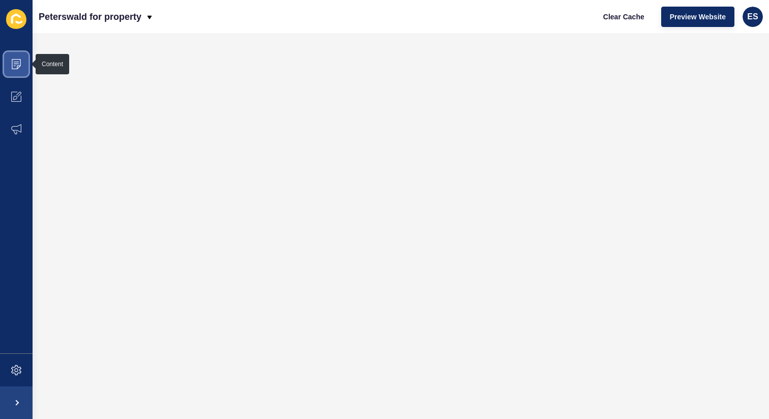
click at [15, 61] on icon at bounding box center [16, 64] width 10 height 10
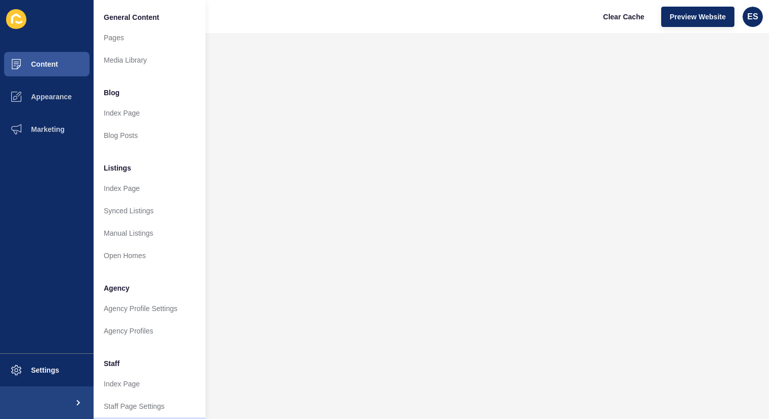
click at [117, 170] on span "Listings" at bounding box center [117, 168] width 27 height 10
click at [122, 168] on span "Listings" at bounding box center [117, 168] width 27 height 10
click at [124, 292] on span "Agency" at bounding box center [117, 288] width 26 height 10
click at [116, 367] on span "Staff" at bounding box center [112, 363] width 16 height 10
